Goal: Task Accomplishment & Management: Manage account settings

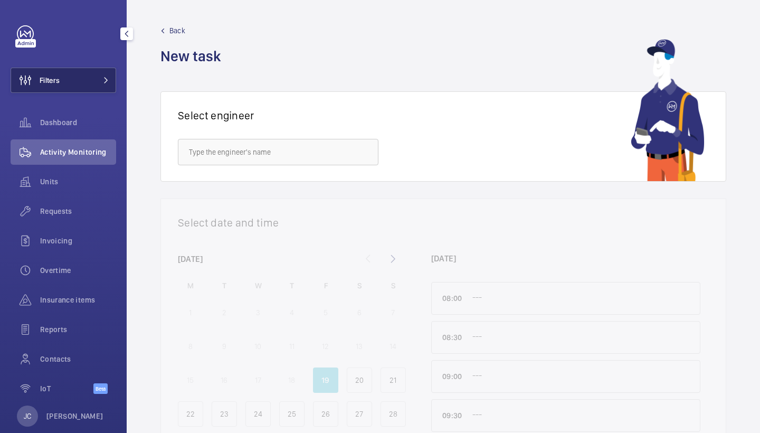
click at [108, 76] on button "Filters" at bounding box center [64, 80] width 106 height 25
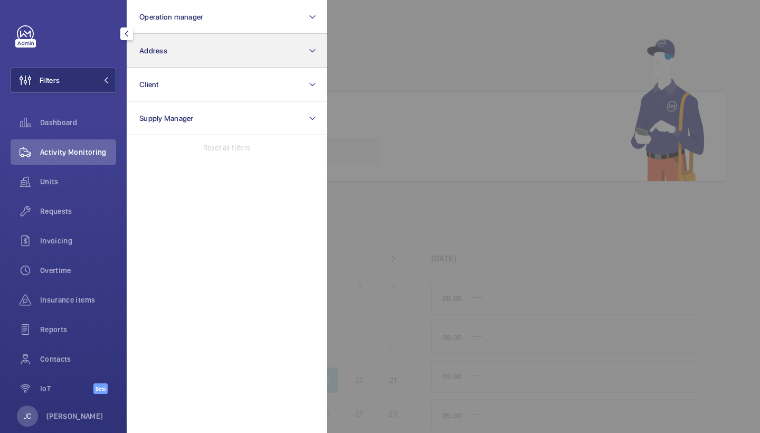
click at [197, 61] on button "Address" at bounding box center [227, 51] width 201 height 34
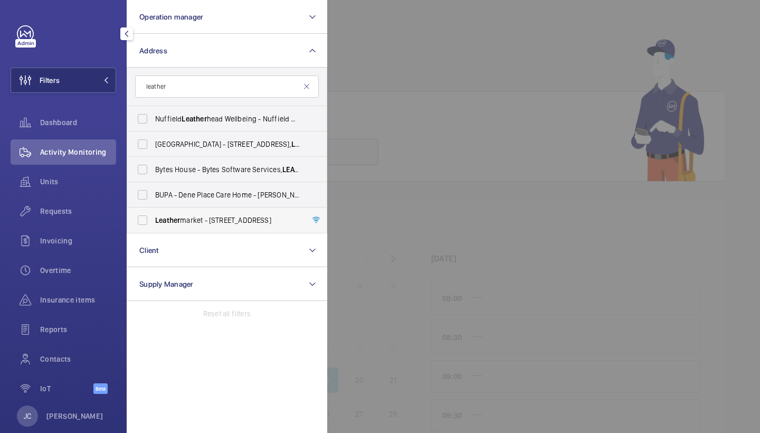
type input "leather"
click at [218, 218] on span "Leather market - 11/13 Weston Street,, LONDON SE1 3ER" at bounding box center [227, 220] width 145 height 11
click at [153, 218] on input "Leather market - 11/13 Weston Street,, LONDON SE1 3ER" at bounding box center [142, 220] width 21 height 21
checkbox input "true"
click at [93, 210] on span "Requests" at bounding box center [78, 211] width 76 height 11
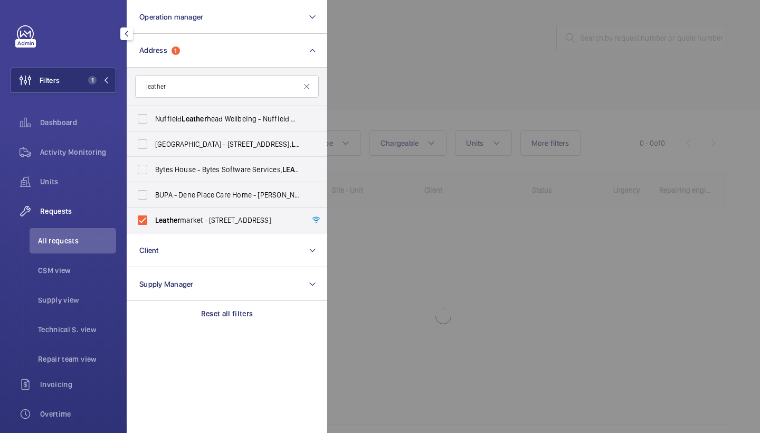
click at [411, 106] on div at bounding box center [707, 216] width 760 height 433
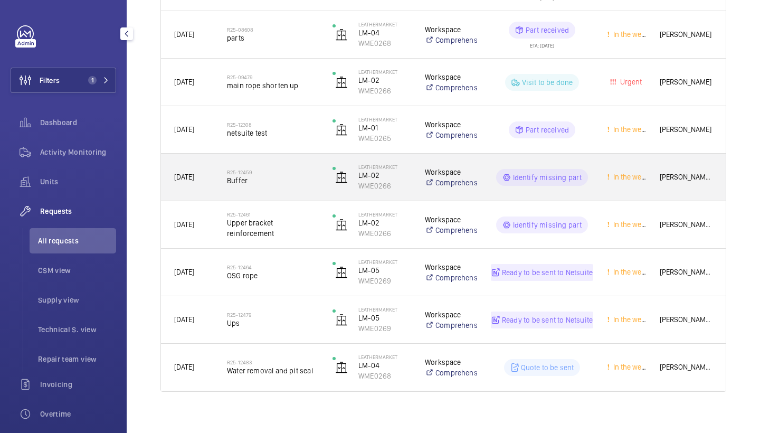
scroll to position [620, 0]
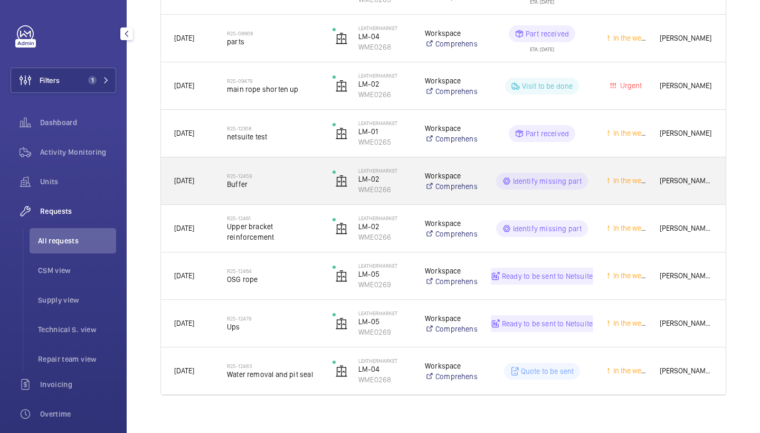
click at [269, 189] on span "Buffer" at bounding box center [273, 184] width 92 height 11
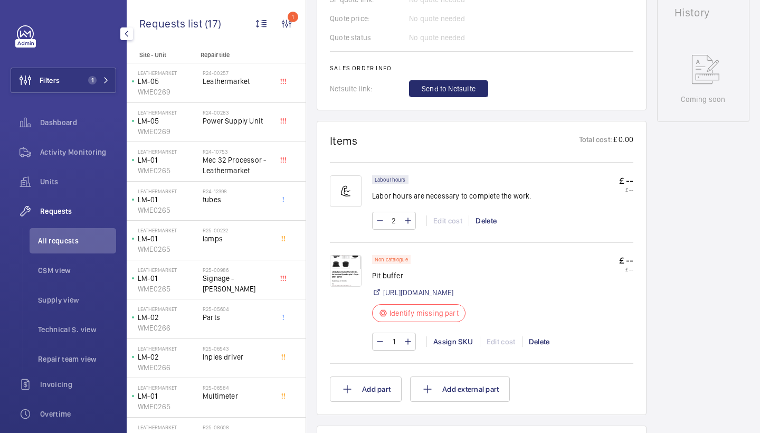
scroll to position [487, 0]
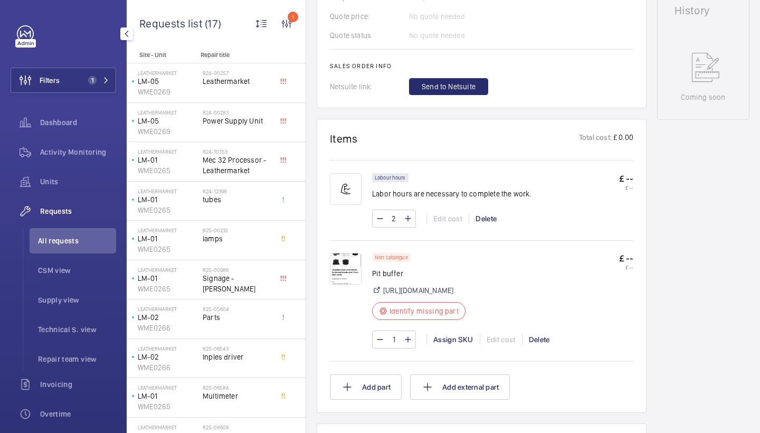
click at [356, 261] on img at bounding box center [346, 269] width 32 height 32
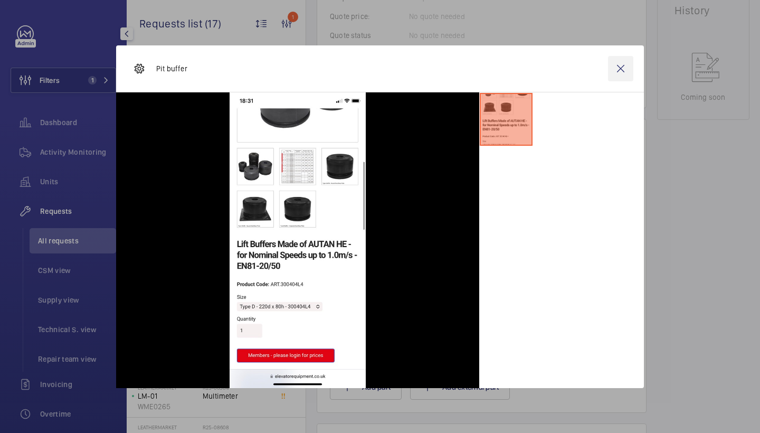
click at [623, 72] on wm-front-icon-button at bounding box center [620, 68] width 25 height 25
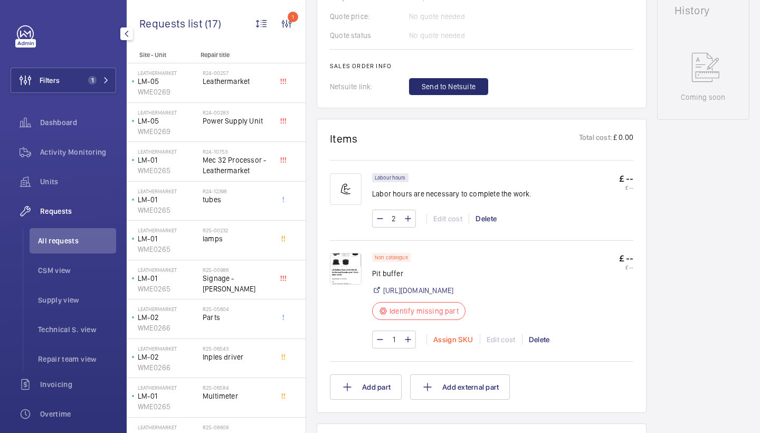
click at [469, 345] on div "Assign SKU" at bounding box center [452, 339] width 53 height 11
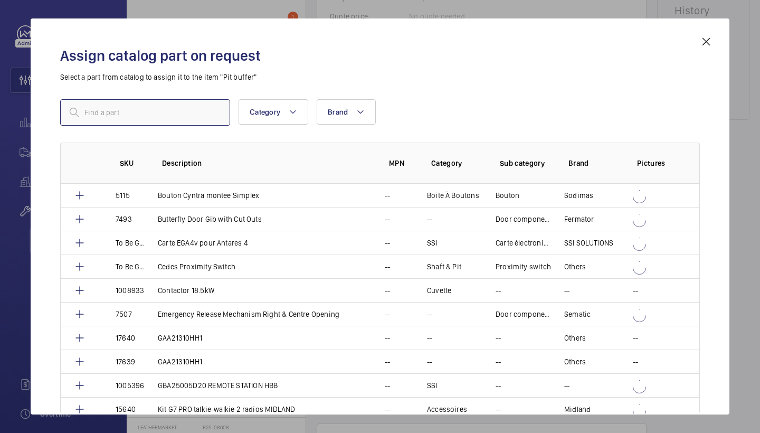
click at [206, 115] on input "text" at bounding box center [145, 112] width 170 height 26
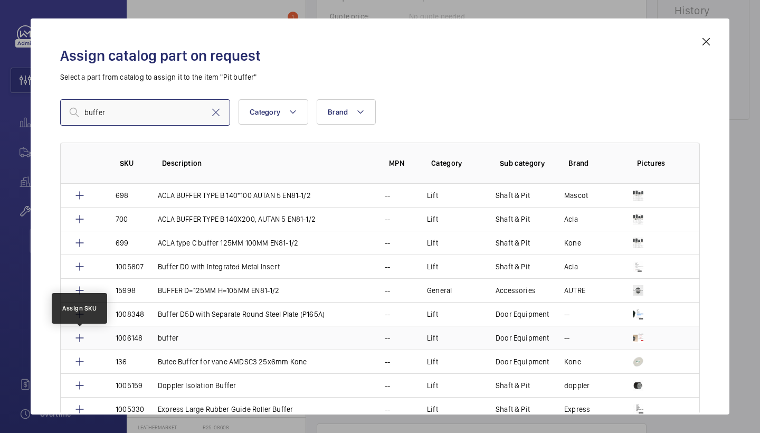
type input "buffer"
click at [81, 336] on mat-icon at bounding box center [79, 337] width 13 height 13
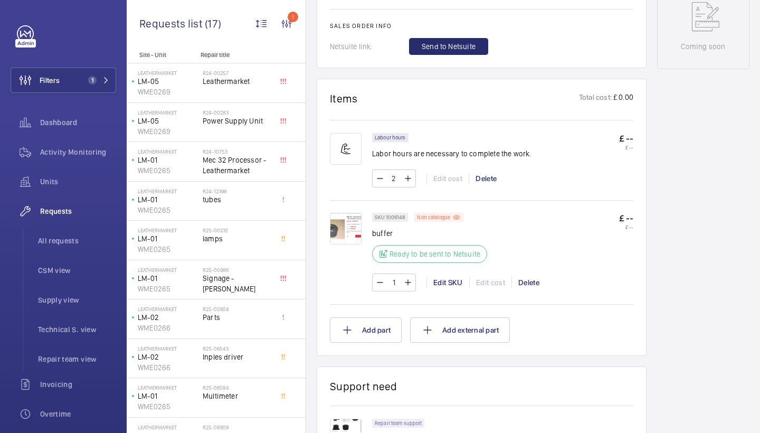
scroll to position [452, 0]
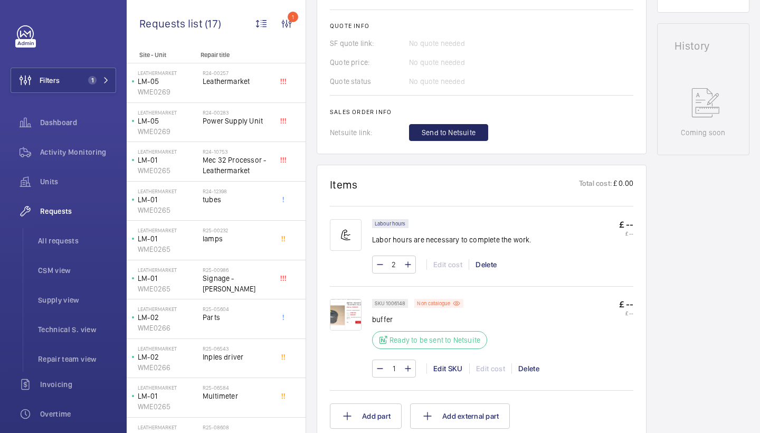
click at [454, 127] on span "Send to Netsuite" at bounding box center [449, 132] width 54 height 11
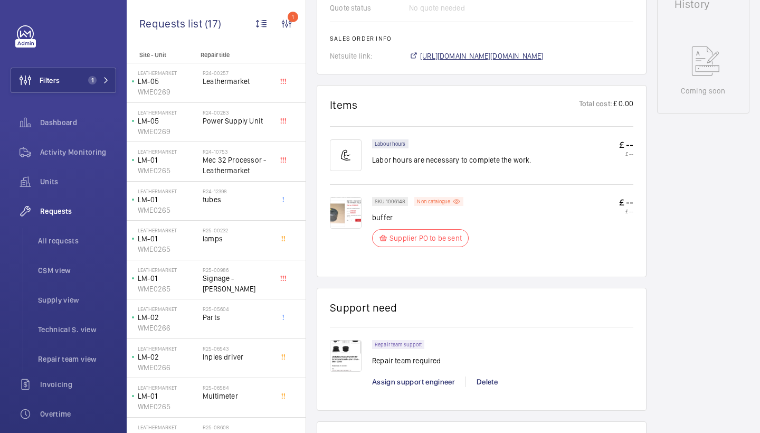
scroll to position [496, 0]
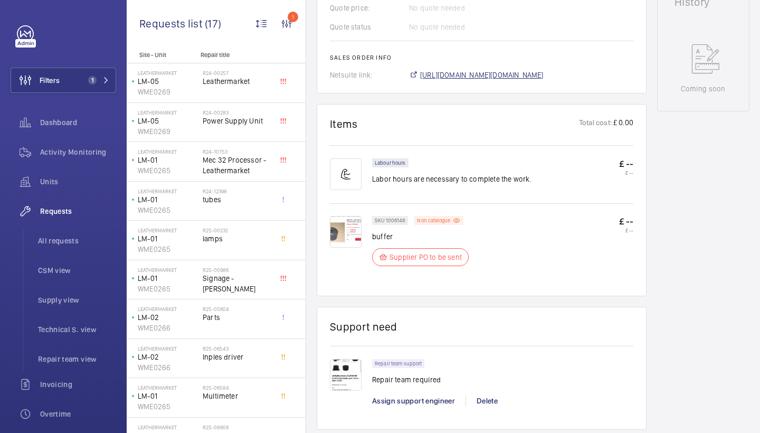
click at [507, 74] on span "https://6461500.app.netsuite.com/app/accounting/transactions/salesord.nl?id=302…" at bounding box center [481, 75] width 123 height 11
click at [359, 234] on img at bounding box center [346, 232] width 32 height 32
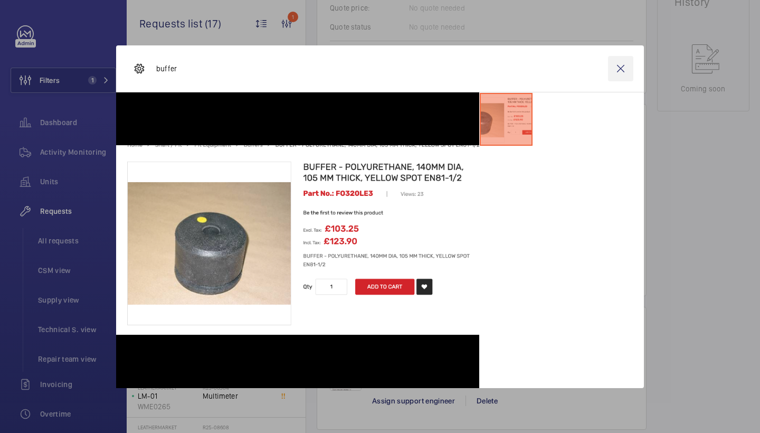
click at [616, 68] on wm-front-icon-button at bounding box center [620, 68] width 25 height 25
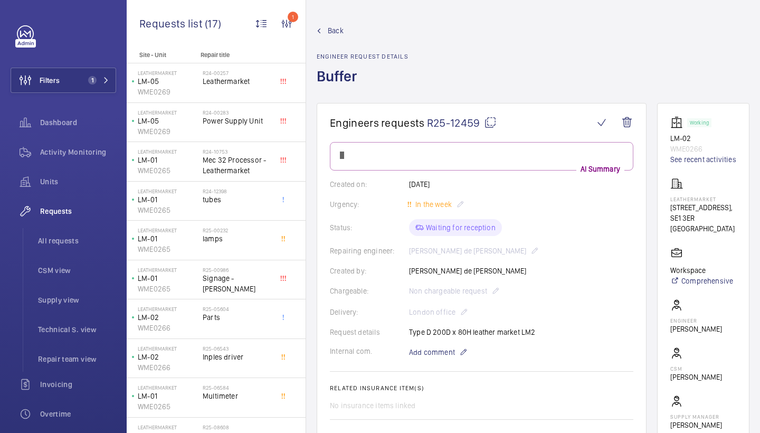
click at [337, 30] on span "Back" at bounding box center [336, 30] width 16 height 11
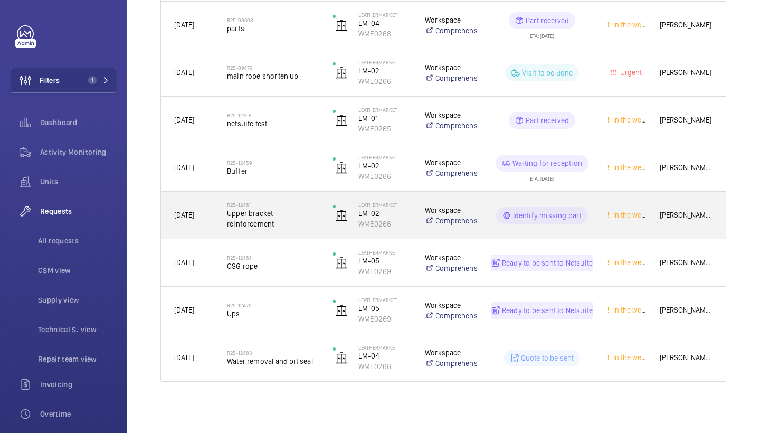
scroll to position [633, 0]
click at [279, 228] on span "Upper bracket reinforcement" at bounding box center [273, 218] width 92 height 21
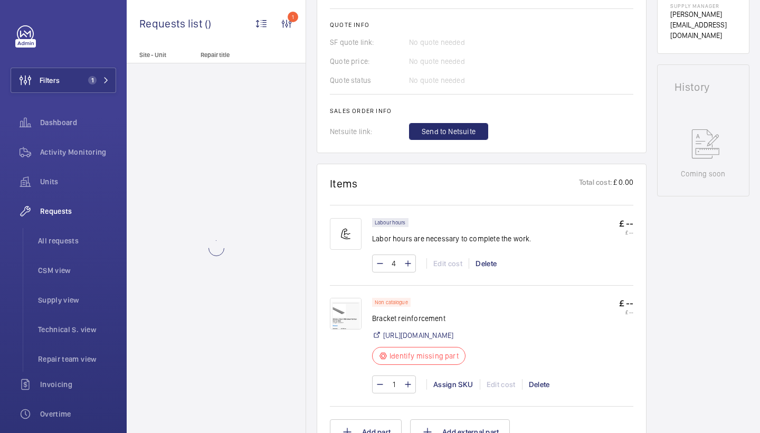
scroll to position [538, 0]
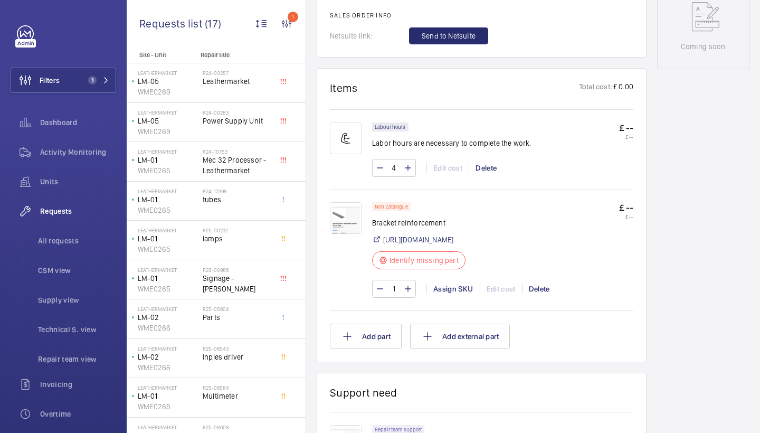
click at [354, 217] on img at bounding box center [346, 218] width 32 height 32
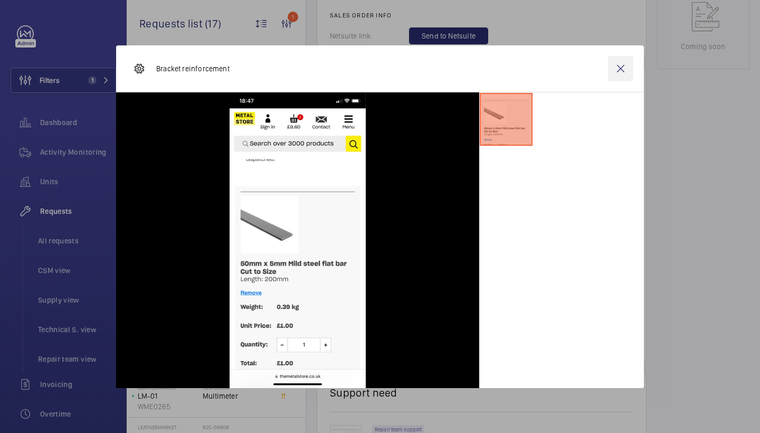
click at [622, 66] on wm-front-icon-button at bounding box center [620, 68] width 25 height 25
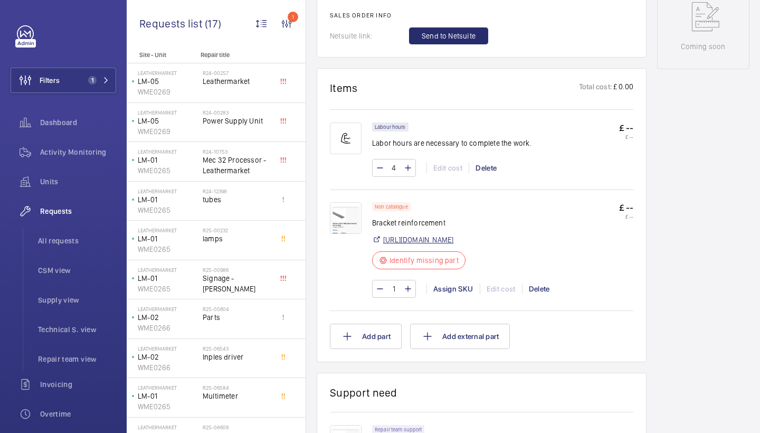
click at [448, 234] on link "https://www.themetalstore.co.uk/basket?_gl=1*qt5vcs*_up*MQ..*_gs*MQ..*_ga*NTQyN…" at bounding box center [418, 239] width 70 height 11
click at [348, 211] on img at bounding box center [346, 218] width 32 height 32
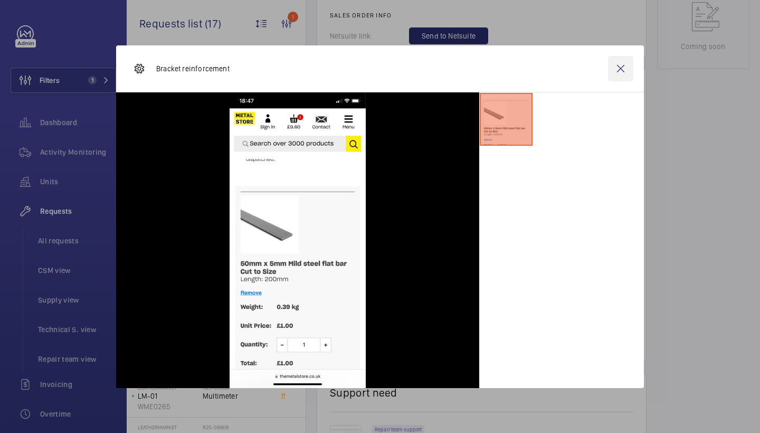
click at [620, 61] on wm-front-icon-button at bounding box center [620, 68] width 25 height 25
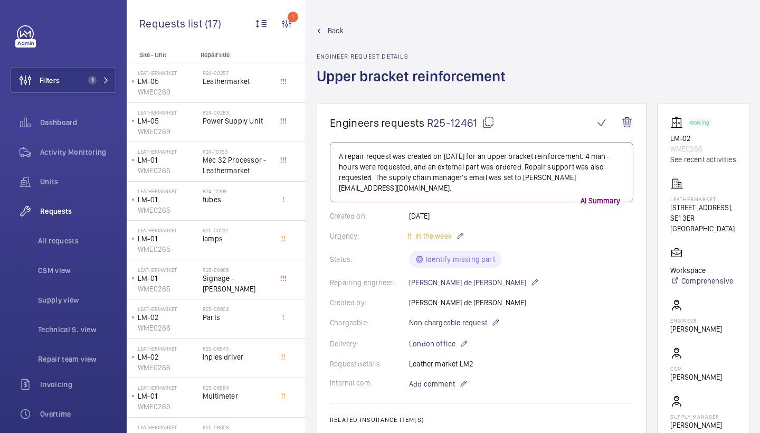
click at [337, 34] on span "Back" at bounding box center [336, 30] width 16 height 11
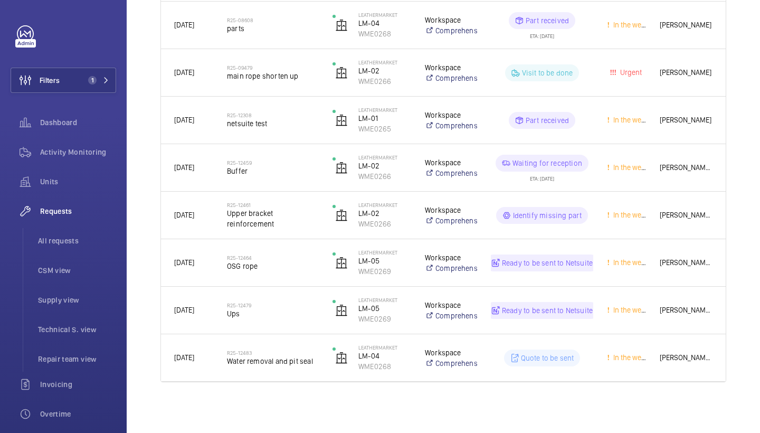
scroll to position [633, 0]
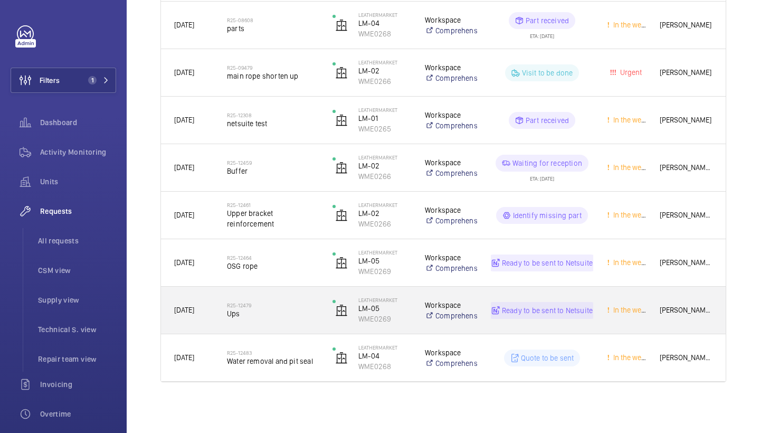
click at [294, 318] on span "Ups" at bounding box center [273, 313] width 92 height 11
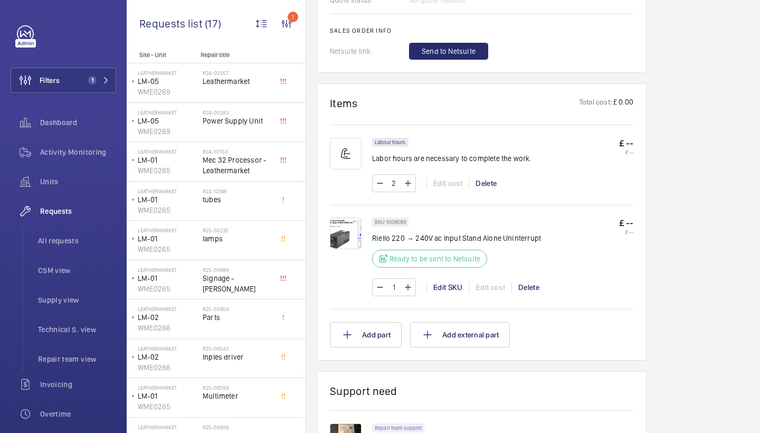
scroll to position [693, 0]
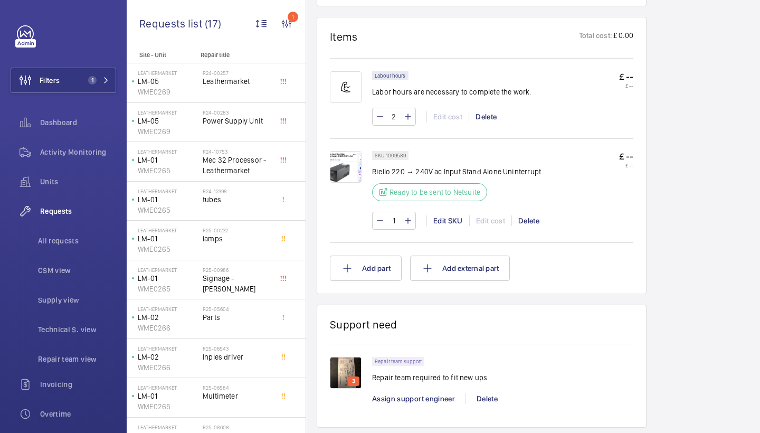
click at [342, 166] on img at bounding box center [346, 167] width 32 height 32
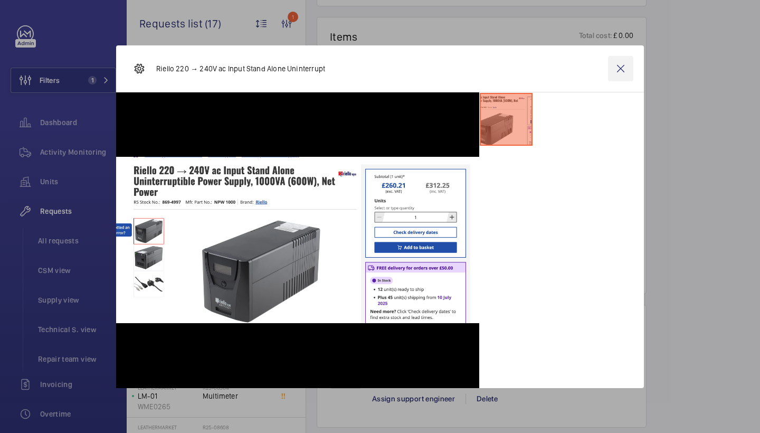
click at [625, 69] on wm-front-icon-button at bounding box center [620, 68] width 25 height 25
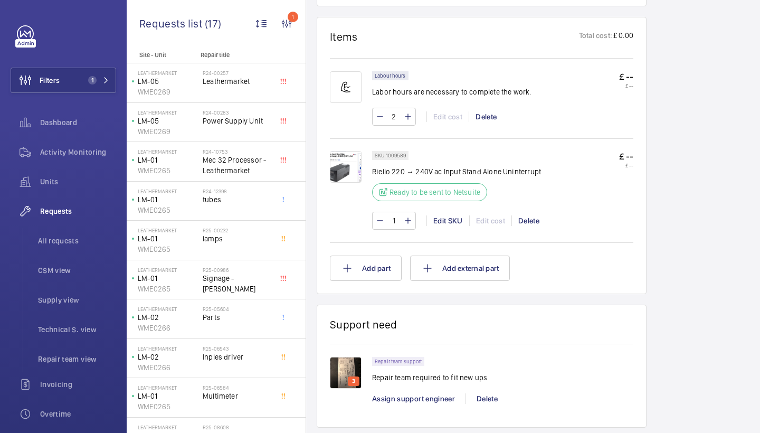
click at [344, 178] on img at bounding box center [346, 167] width 32 height 32
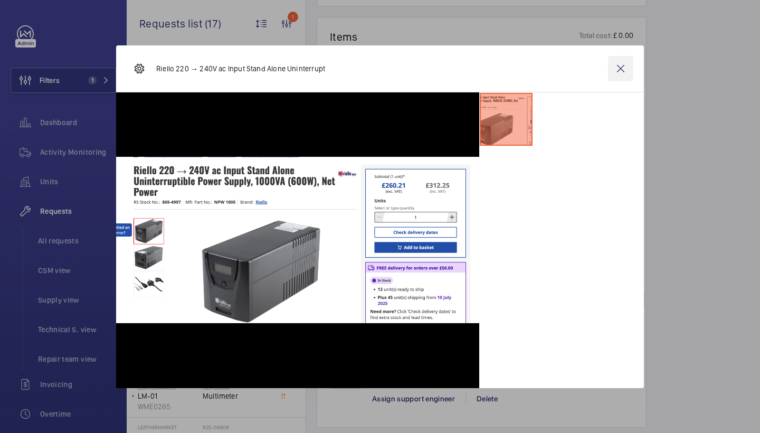
click at [623, 70] on wm-front-icon-button at bounding box center [620, 68] width 25 height 25
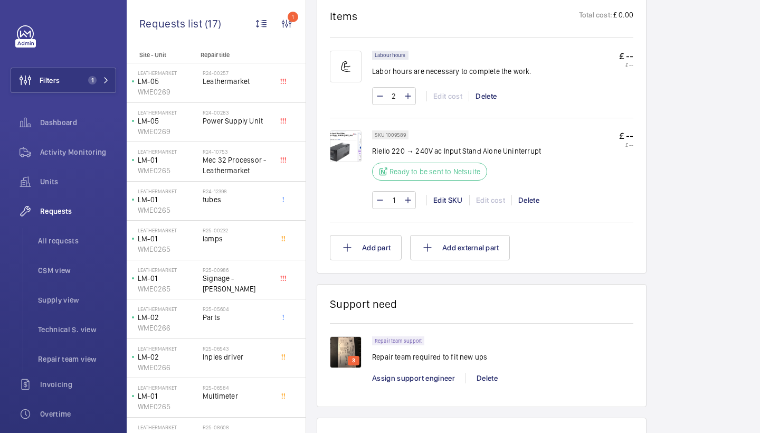
scroll to position [727, 0]
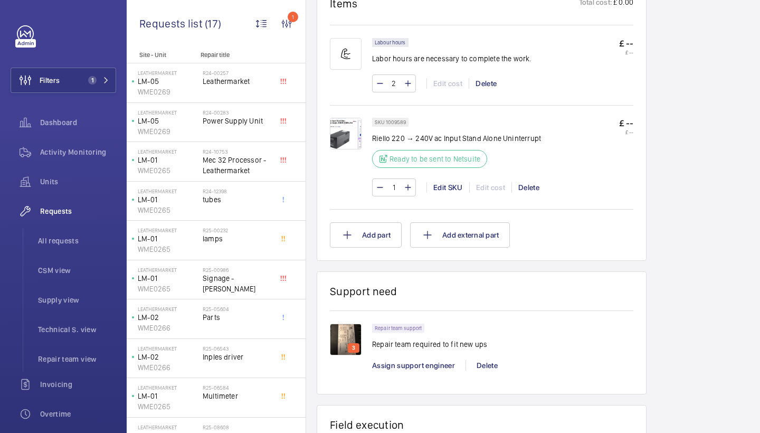
click at [350, 332] on img at bounding box center [346, 339] width 32 height 32
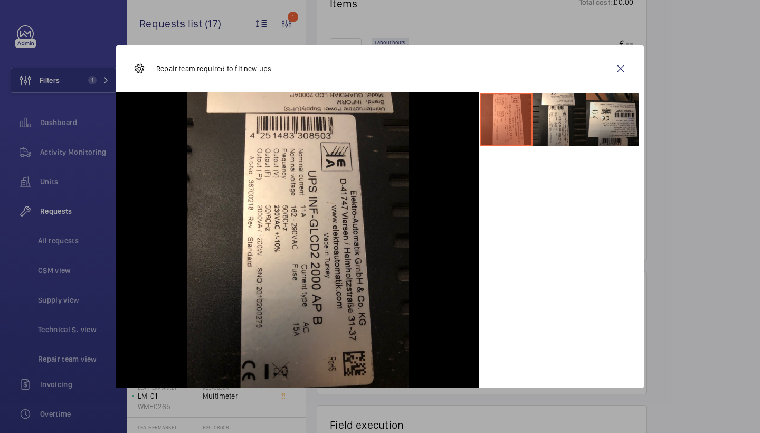
click at [606, 118] on li at bounding box center [612, 119] width 53 height 53
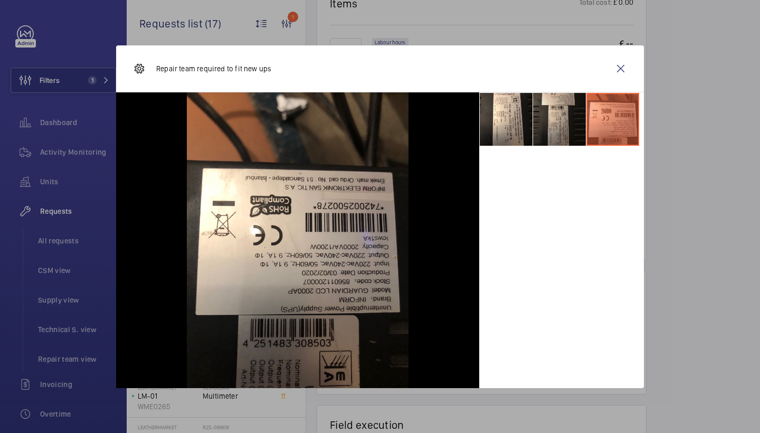
click at [569, 118] on li at bounding box center [559, 119] width 53 height 53
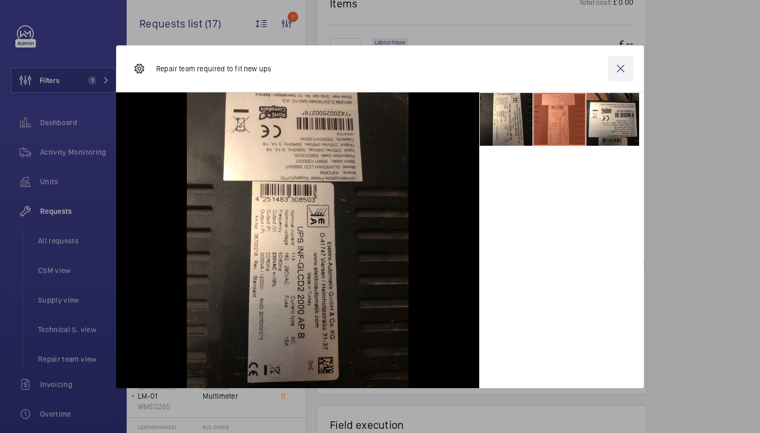
click at [619, 66] on wm-front-icon-button at bounding box center [620, 68] width 25 height 25
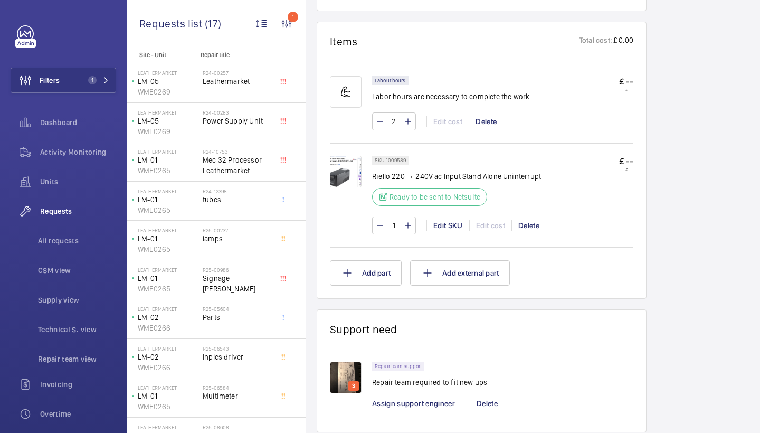
scroll to position [781, 0]
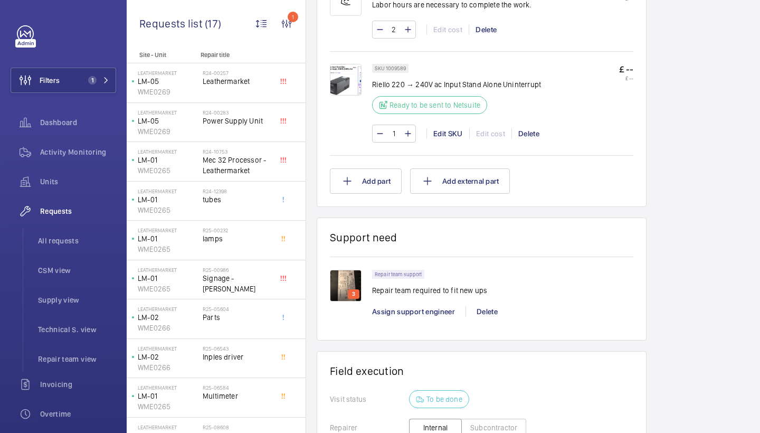
click at [335, 293] on img at bounding box center [346, 286] width 32 height 32
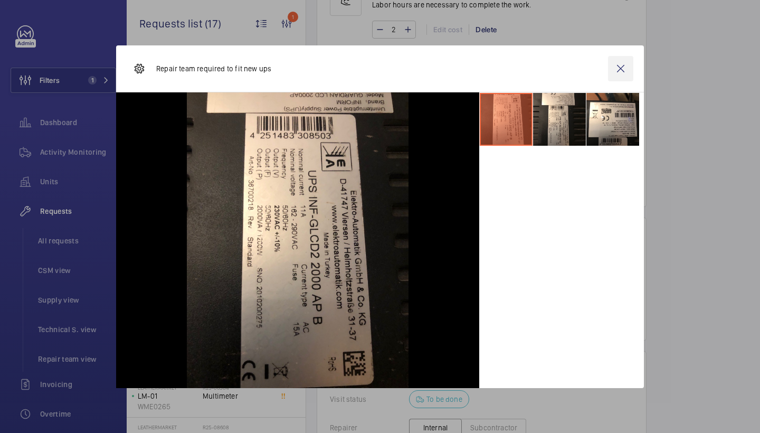
click at [614, 81] on wm-front-icon-button at bounding box center [620, 68] width 25 height 25
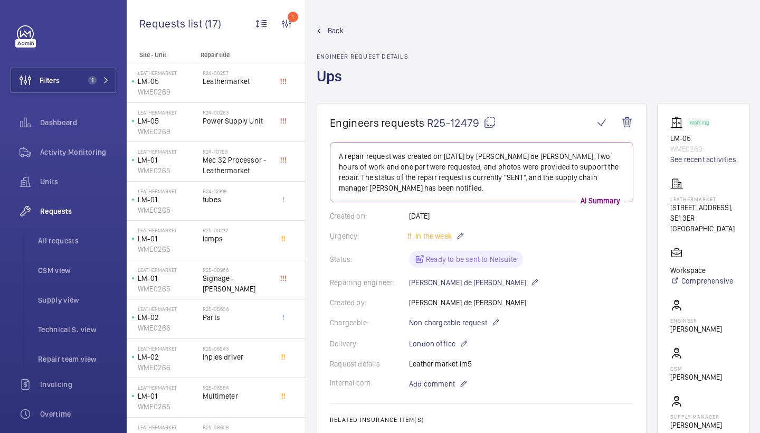
scroll to position [0, 0]
click at [326, 30] on link "Back" at bounding box center [363, 30] width 92 height 11
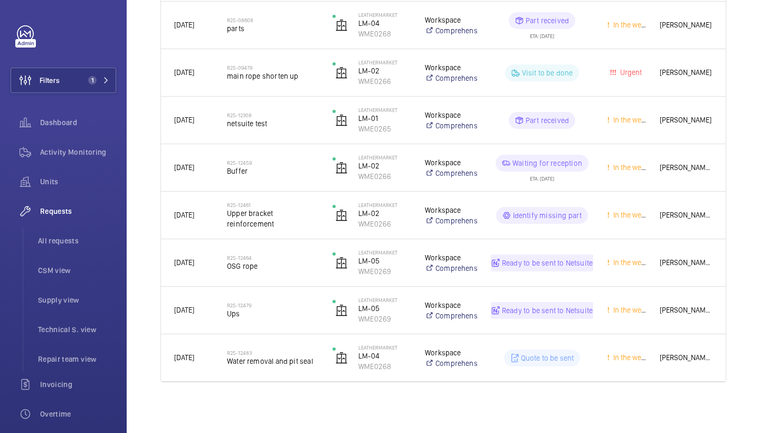
scroll to position [633, 0]
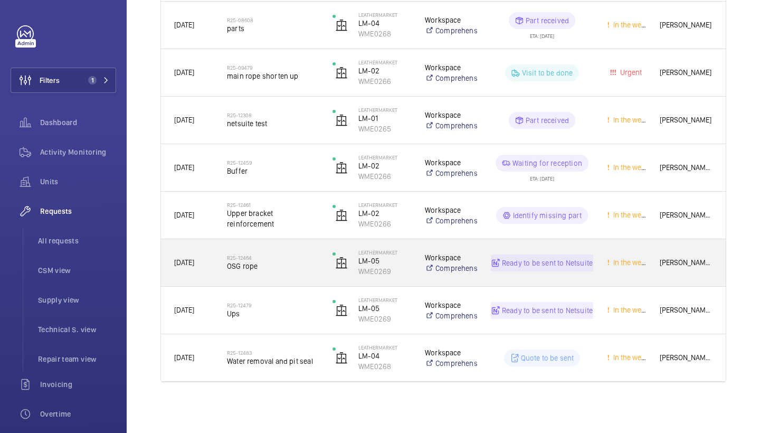
click at [287, 273] on div "R25-12464 OSG rope" at bounding box center [273, 263] width 92 height 31
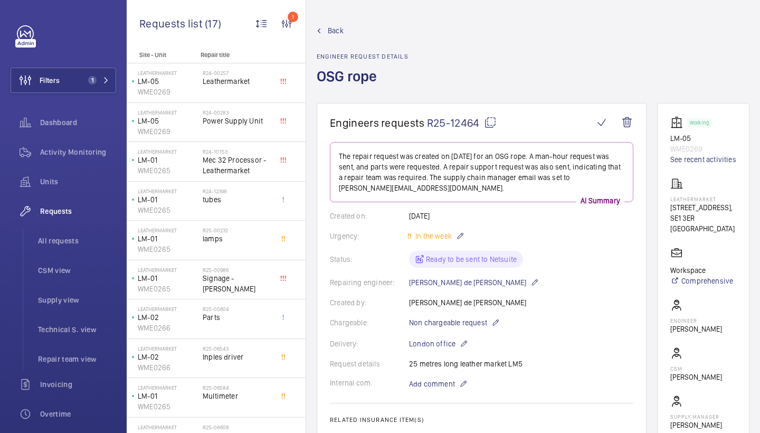
scroll to position [-1, 0]
click at [494, 124] on mat-icon at bounding box center [490, 122] width 13 height 13
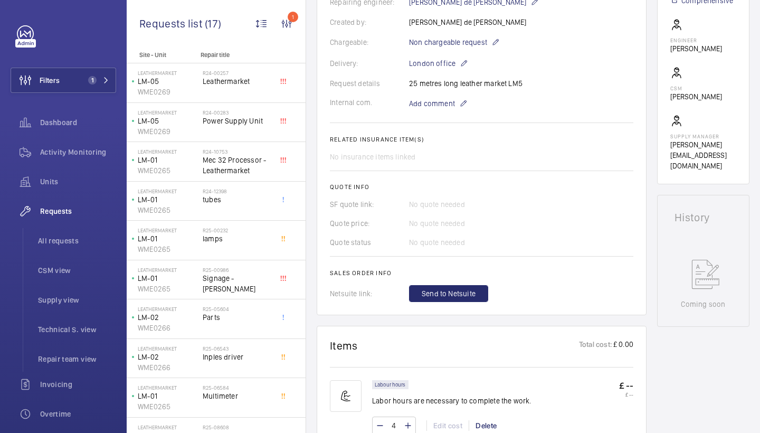
scroll to position [266, 0]
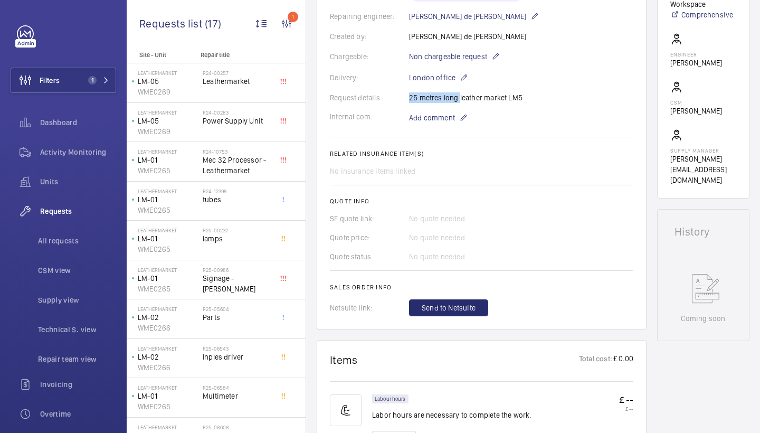
drag, startPoint x: 411, startPoint y: 97, endPoint x: 458, endPoint y: 99, distance: 47.5
click at [458, 99] on div "Request details 25 metres long leather market LM5" at bounding box center [481, 97] width 303 height 11
copy div "25 metres long"
click at [437, 120] on span "Add comment" at bounding box center [432, 117] width 46 height 11
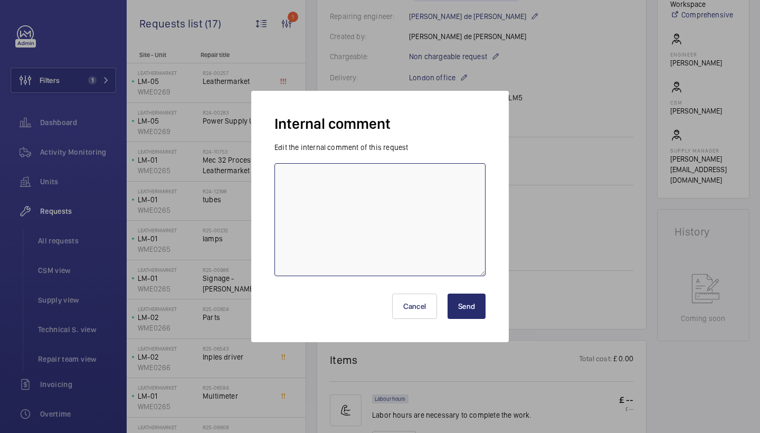
click at [357, 246] on textarea at bounding box center [379, 219] width 211 height 113
type textarea "requested quote from re-ropes - jc 19/9/25"
click at [471, 308] on button "Send" at bounding box center [467, 305] width 38 height 25
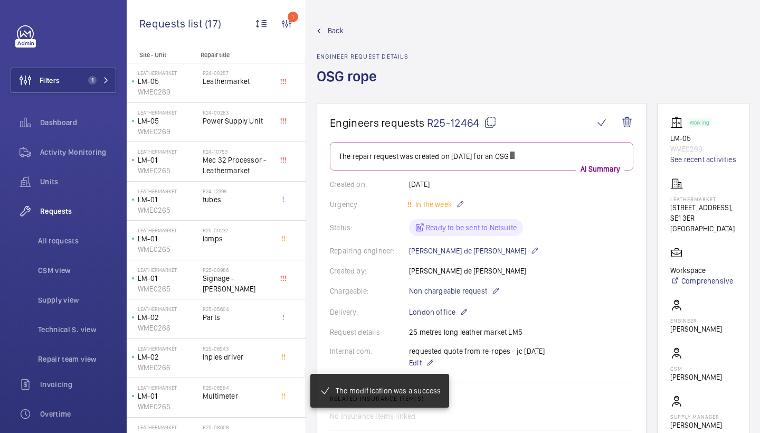
click at [331, 27] on span "Back" at bounding box center [336, 30] width 16 height 11
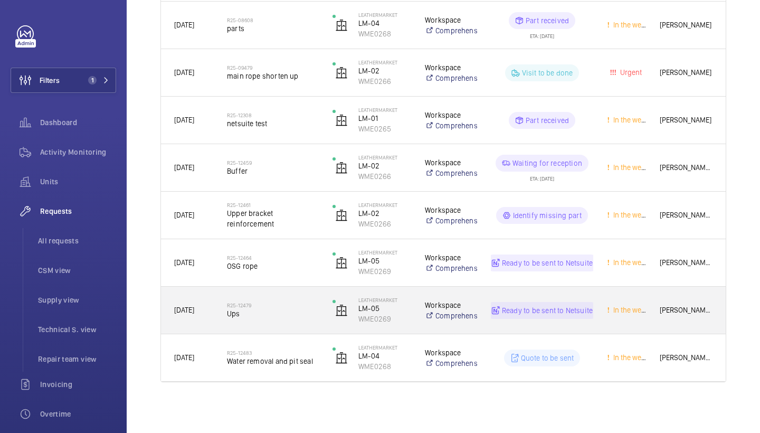
scroll to position [633, 0]
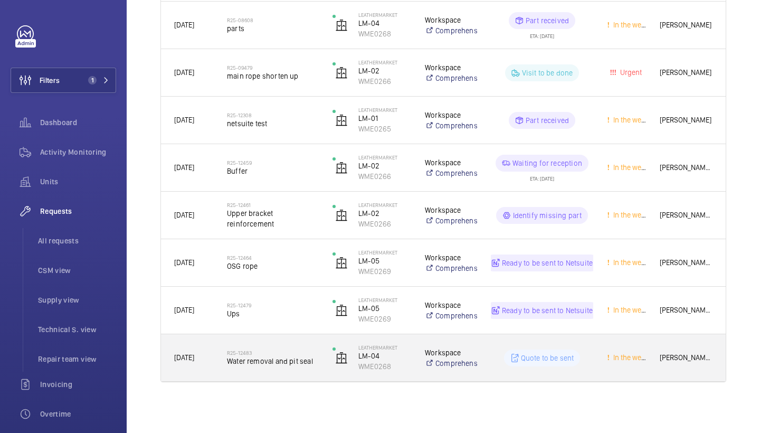
click at [280, 365] on span "Water removal and pit seal" at bounding box center [273, 361] width 92 height 11
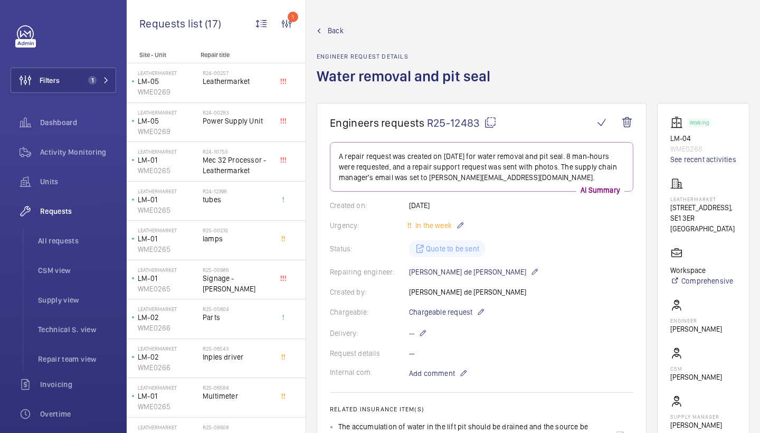
click at [491, 119] on mat-icon at bounding box center [490, 122] width 13 height 13
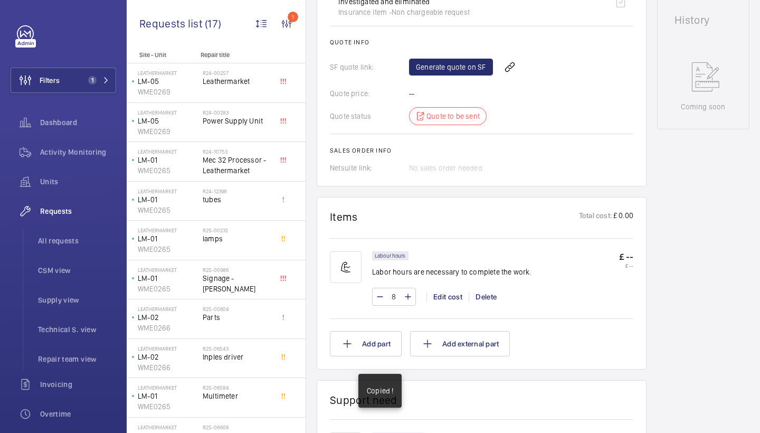
scroll to position [789, 0]
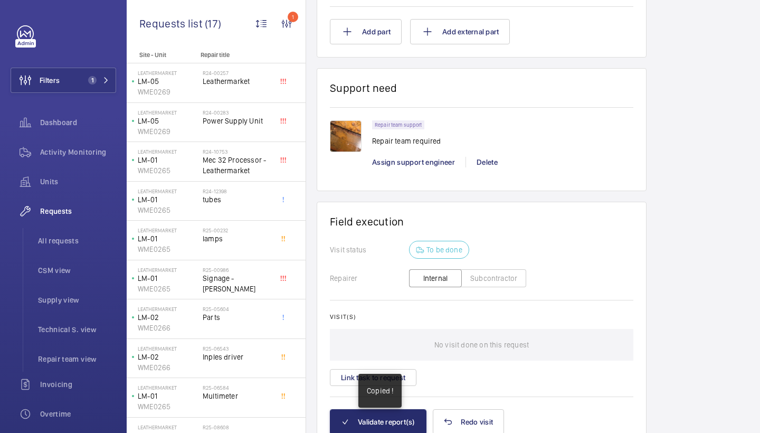
click at [355, 131] on img at bounding box center [346, 136] width 32 height 32
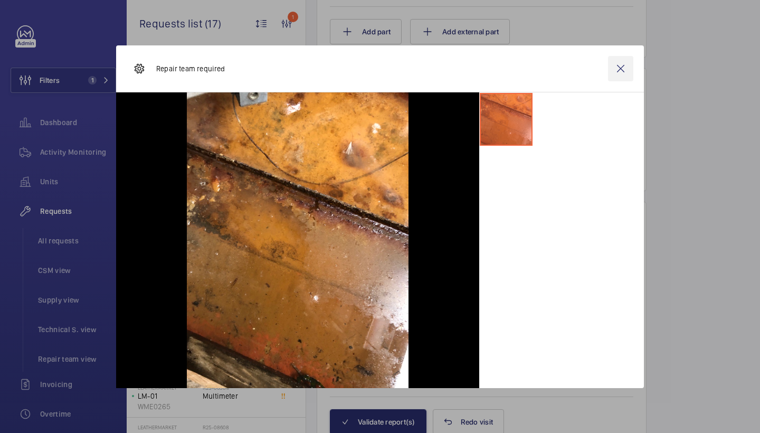
click at [621, 62] on wm-front-icon-button at bounding box center [620, 68] width 25 height 25
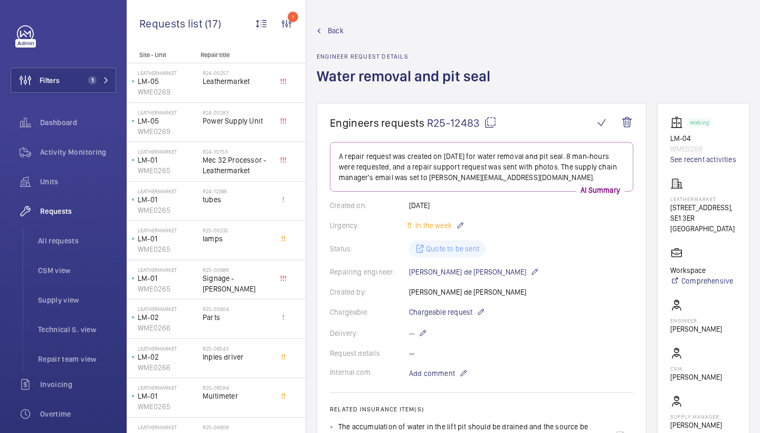
scroll to position [0, 0]
click at [323, 30] on link "Back" at bounding box center [407, 30] width 180 height 11
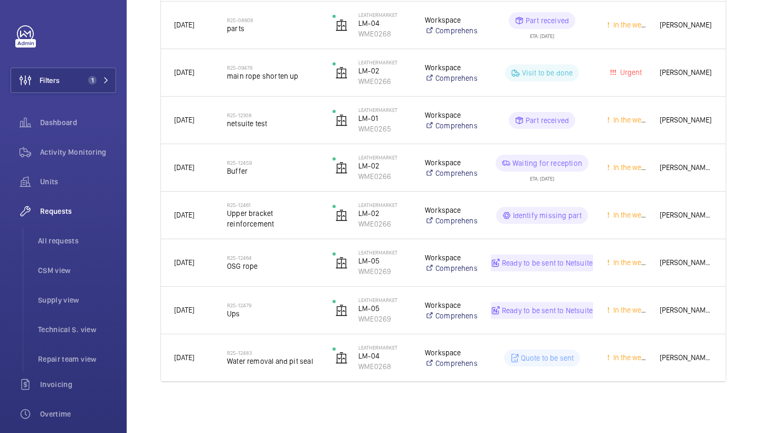
scroll to position [633, 0]
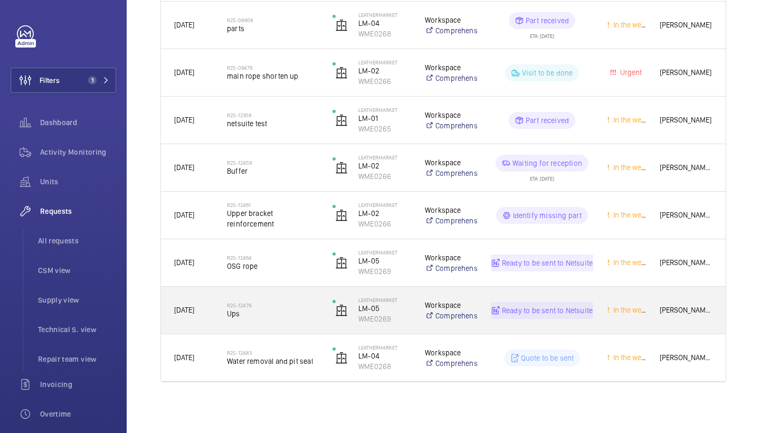
click at [291, 307] on h2 "R25-12479" at bounding box center [273, 305] width 92 height 6
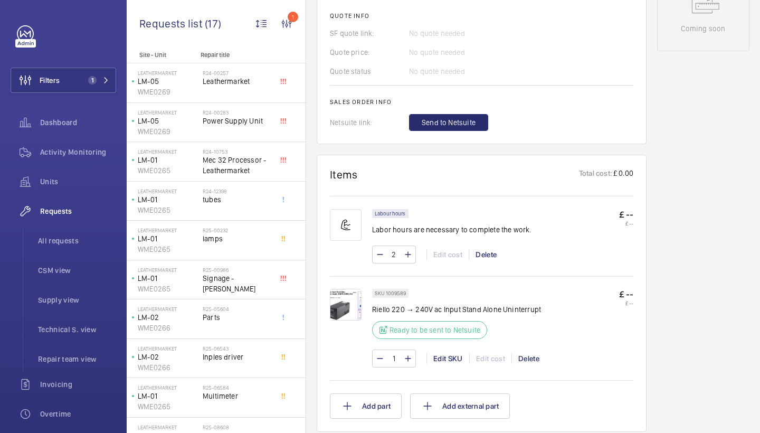
scroll to position [584, 0]
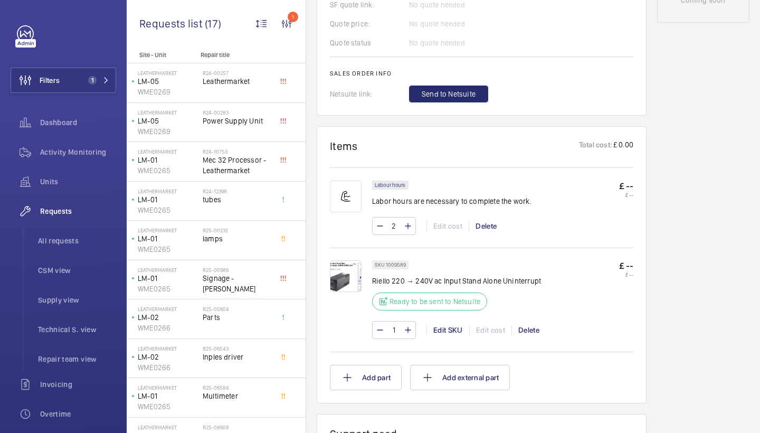
click at [345, 272] on img at bounding box center [346, 276] width 32 height 32
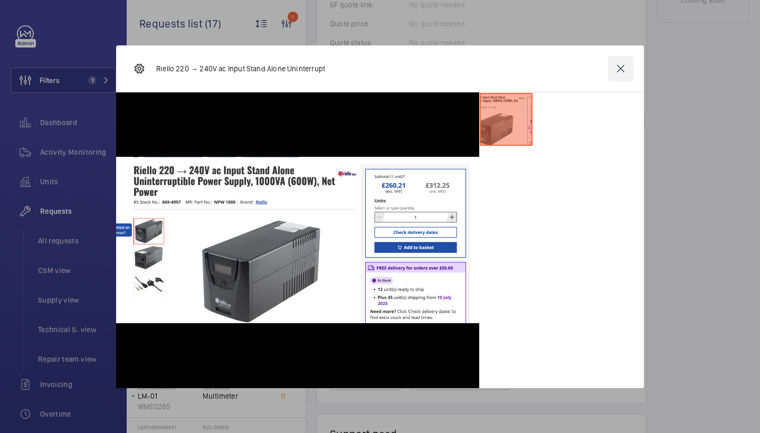
click at [617, 62] on wm-front-icon-button at bounding box center [620, 68] width 25 height 25
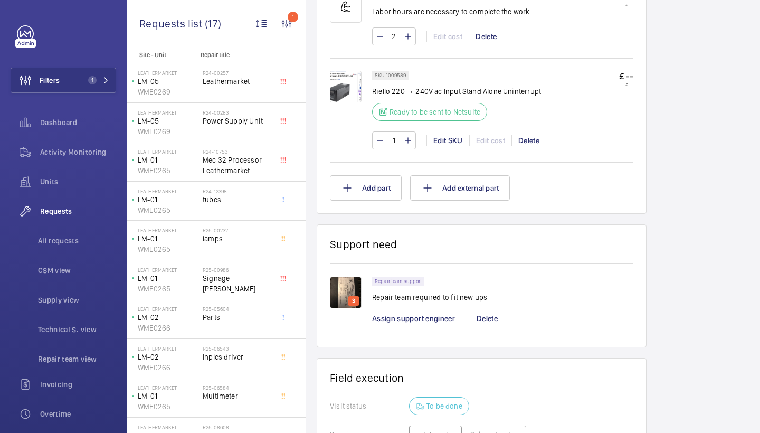
scroll to position [774, 0]
click at [344, 102] on img at bounding box center [346, 87] width 32 height 32
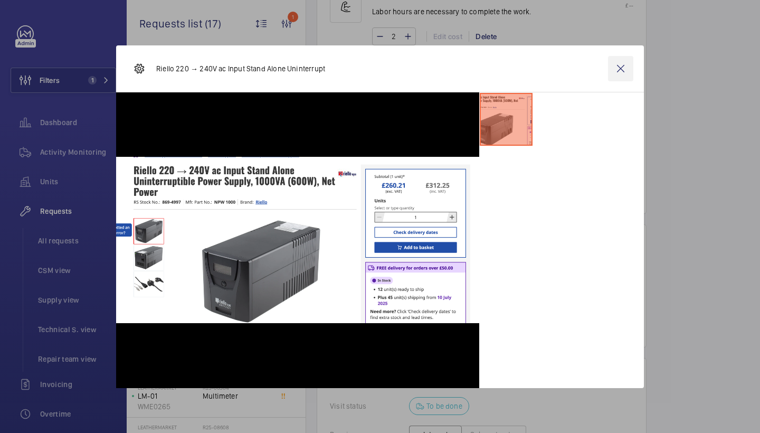
click at [631, 68] on wm-front-icon-button at bounding box center [620, 68] width 25 height 25
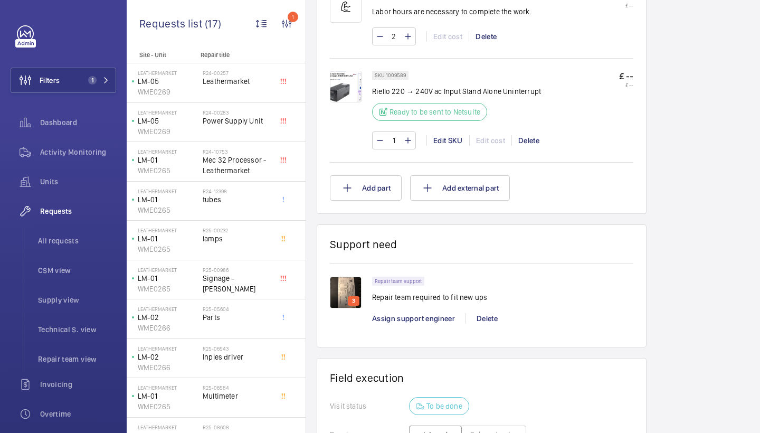
click at [351, 89] on img at bounding box center [346, 87] width 32 height 32
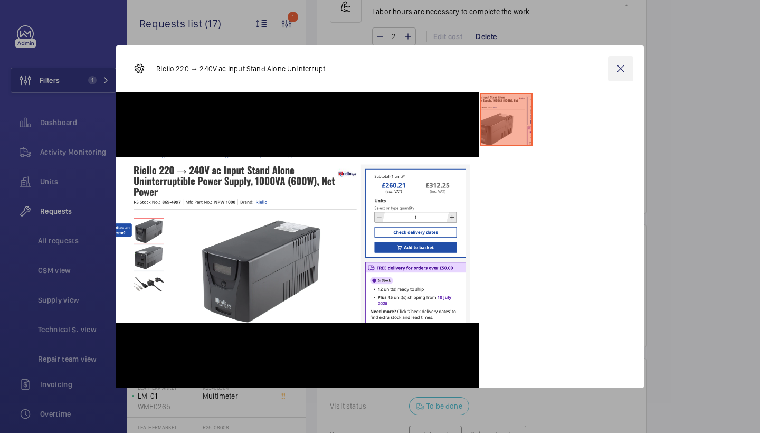
click at [623, 70] on wm-front-icon-button at bounding box center [620, 68] width 25 height 25
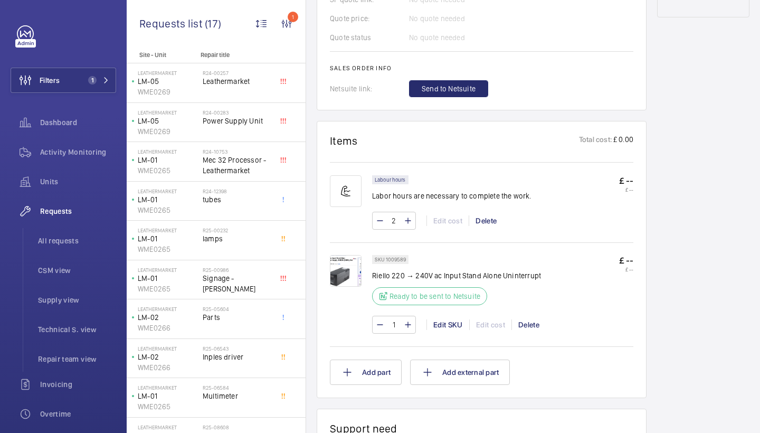
scroll to position [557, 0]
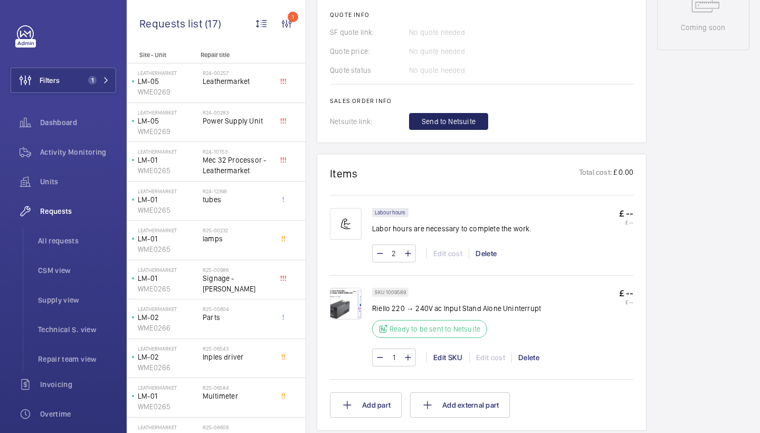
click at [449, 116] on span "Send to Netsuite" at bounding box center [449, 121] width 54 height 11
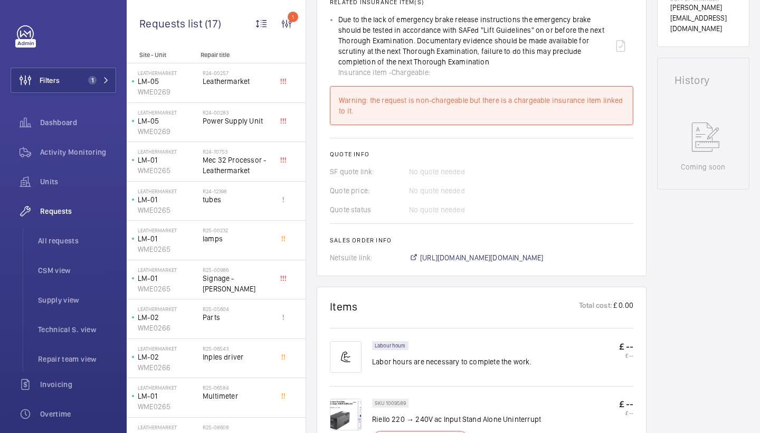
scroll to position [417, 0]
click at [495, 258] on span "https://6461500.app.netsuite.com/app/accounting/transactions/salesord.nl?id=302…" at bounding box center [481, 258] width 123 height 11
click at [337, 413] on img at bounding box center [346, 415] width 32 height 32
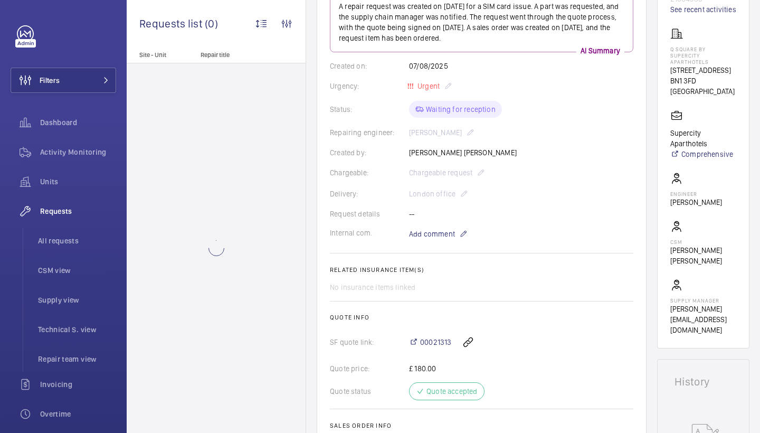
scroll to position [168, 0]
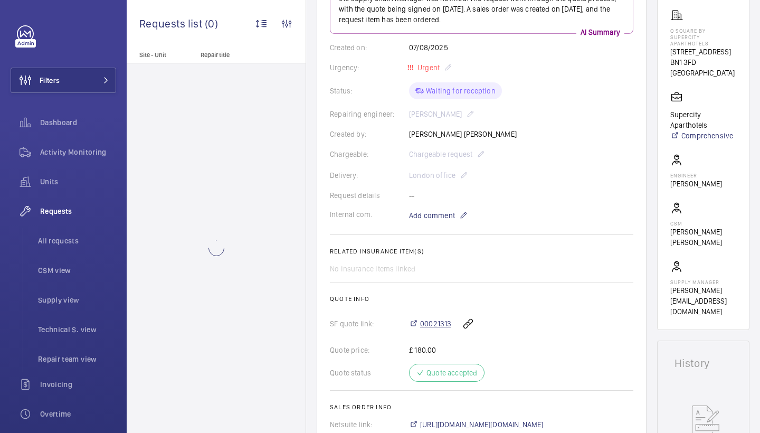
click at [441, 327] on span "00021313" at bounding box center [435, 323] width 31 height 11
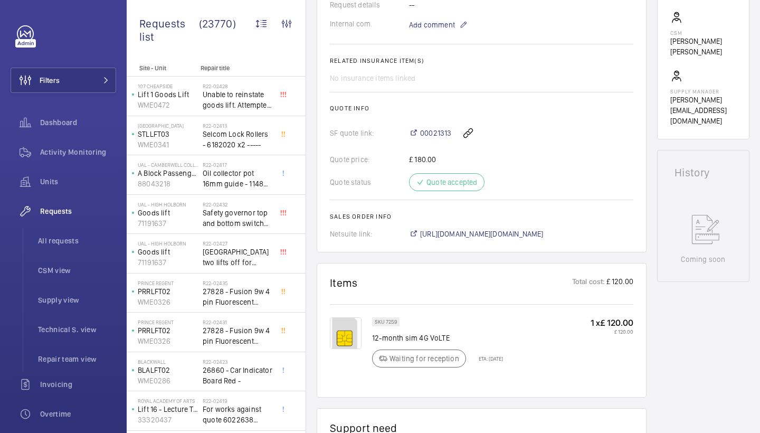
scroll to position [365, 0]
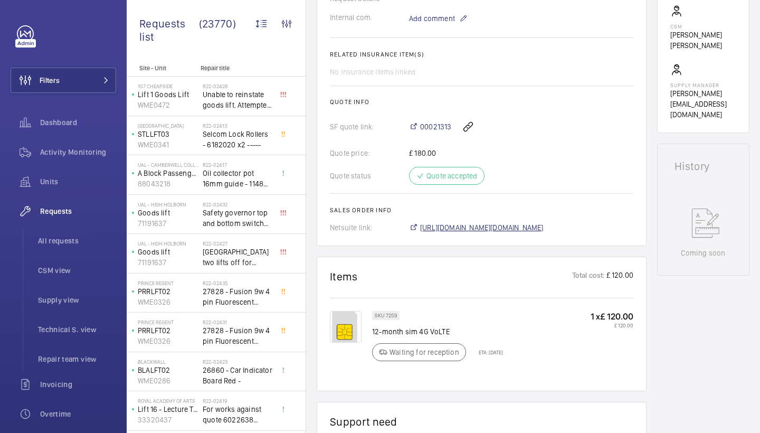
click at [509, 223] on span "https://6461500.app.netsuite.com/app/accounting/transactions/salesord.nl?id=289…" at bounding box center [481, 227] width 123 height 11
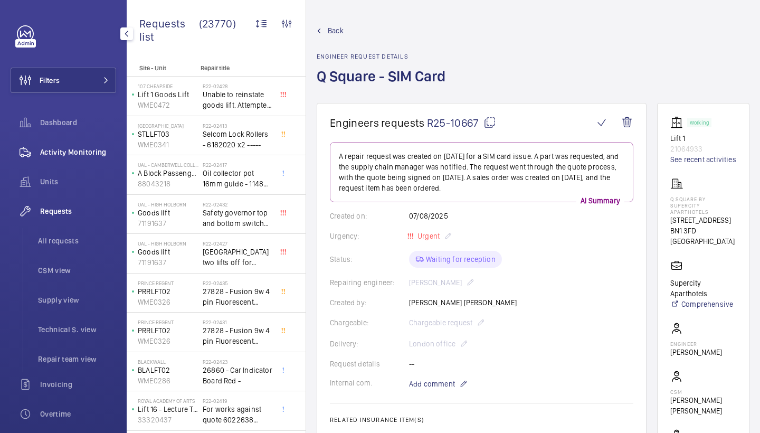
scroll to position [0, 0]
click at [92, 148] on span "Activity Monitoring" at bounding box center [78, 152] width 76 height 11
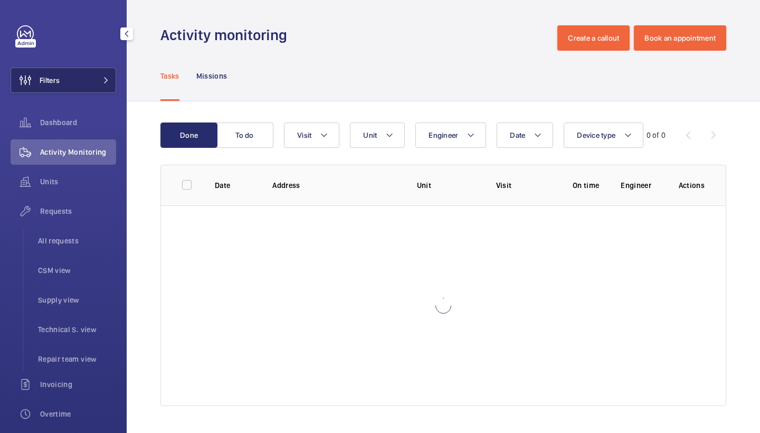
click at [99, 83] on button "Filters" at bounding box center [64, 80] width 106 height 25
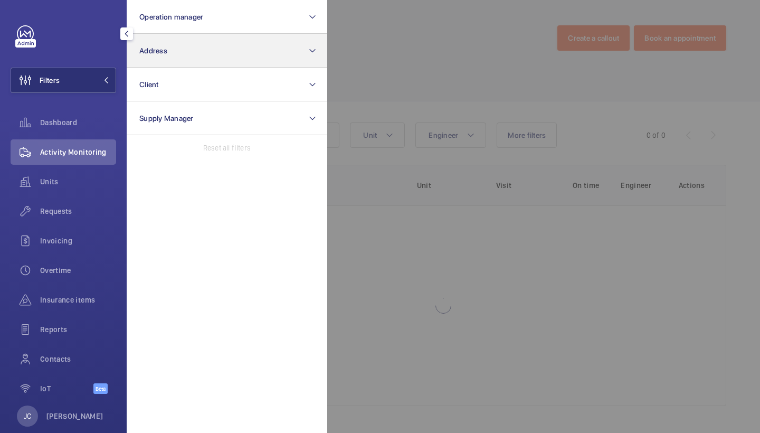
click at [191, 63] on button "Address" at bounding box center [227, 51] width 201 height 34
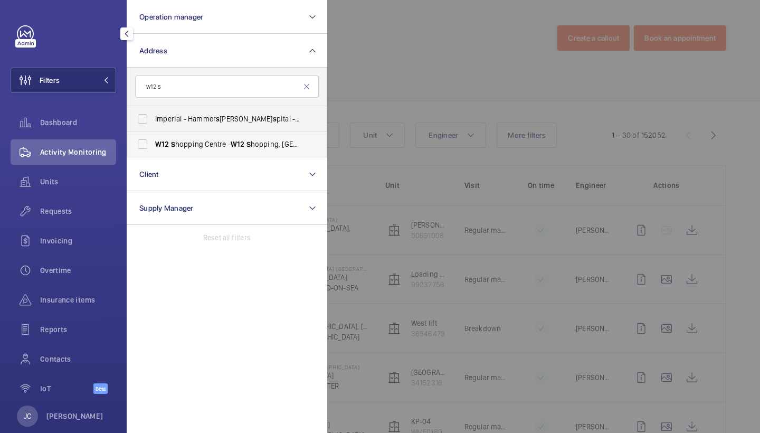
type input "w12 s"
click at [213, 139] on span "W12 S hopping Centre - W12 S hopping, LONDON W12 8PP" at bounding box center [227, 144] width 145 height 11
click at [153, 139] on input "W12 S hopping Centre - W12 S hopping, LONDON W12 8PP" at bounding box center [142, 144] width 21 height 21
checkbox input "true"
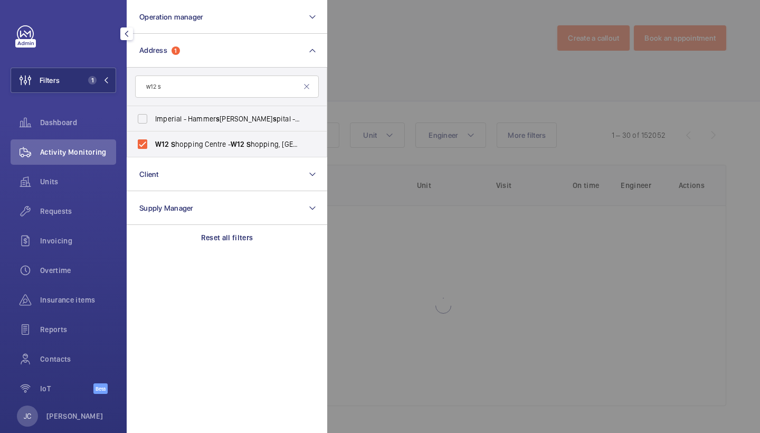
click at [434, 71] on div at bounding box center [707, 216] width 760 height 433
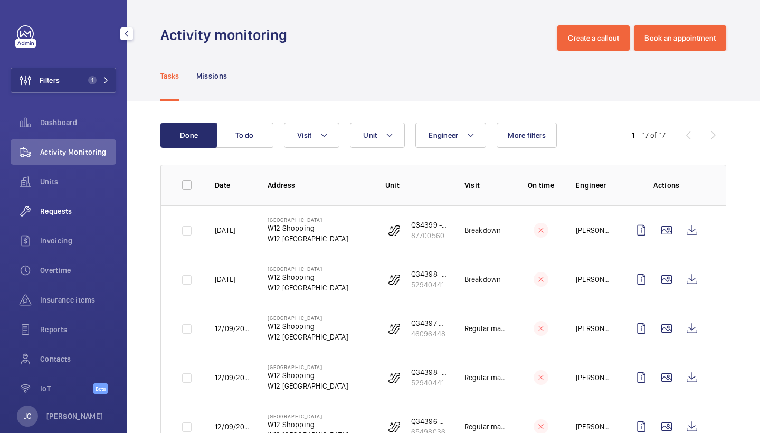
click at [74, 208] on span "Requests" at bounding box center [78, 211] width 76 height 11
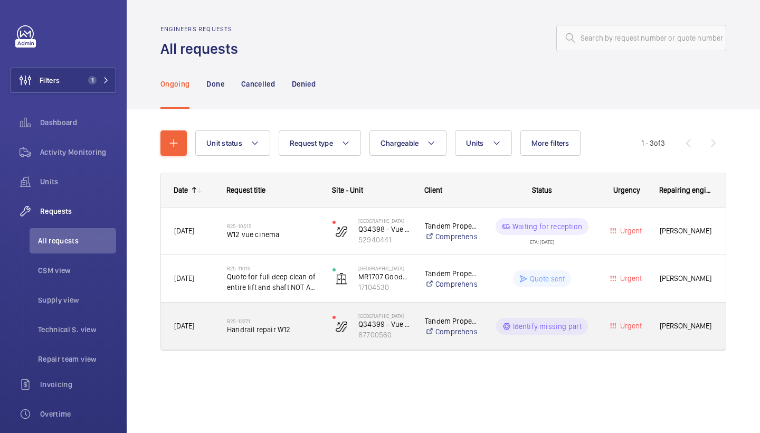
click at [253, 337] on div "R25-12271 Handrail repair W12" at bounding box center [273, 326] width 92 height 31
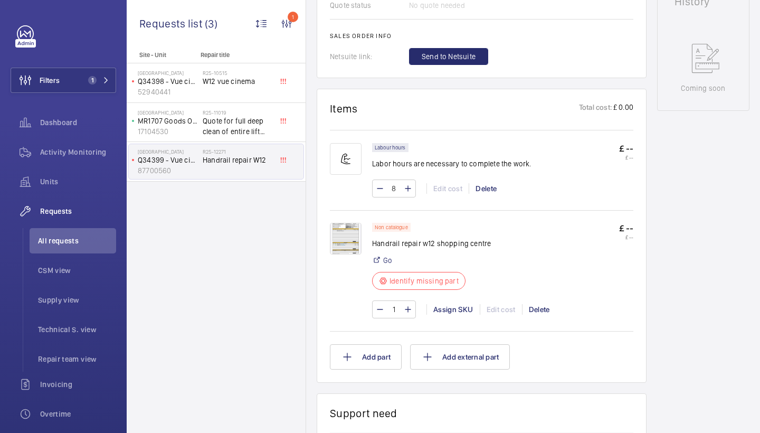
scroll to position [541, 0]
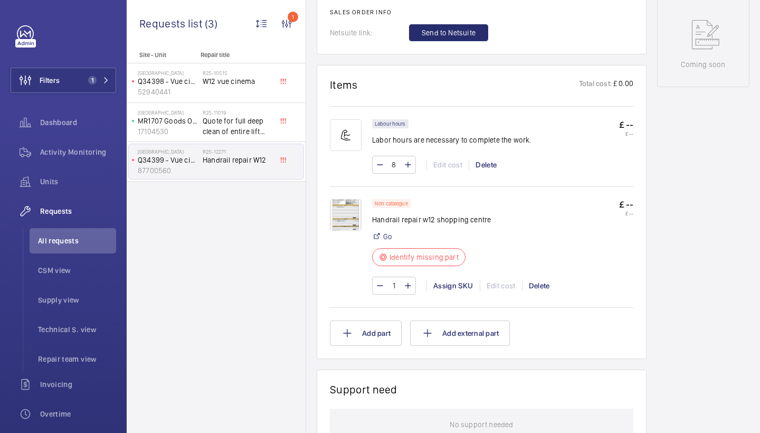
click at [345, 217] on img at bounding box center [346, 215] width 32 height 32
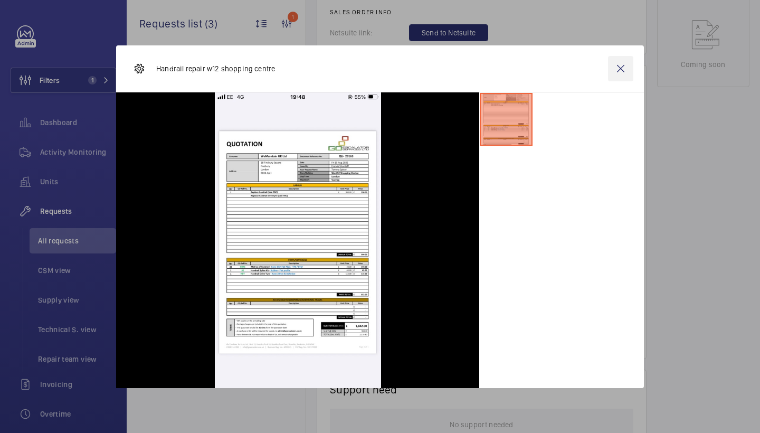
click at [625, 70] on wm-front-icon-button at bounding box center [620, 68] width 25 height 25
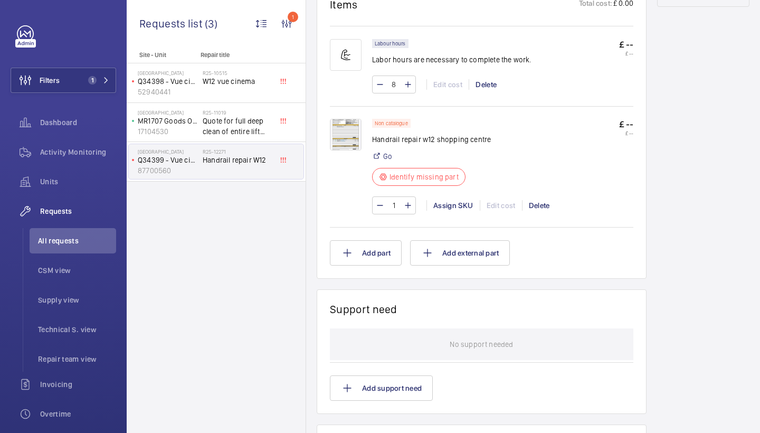
scroll to position [616, 0]
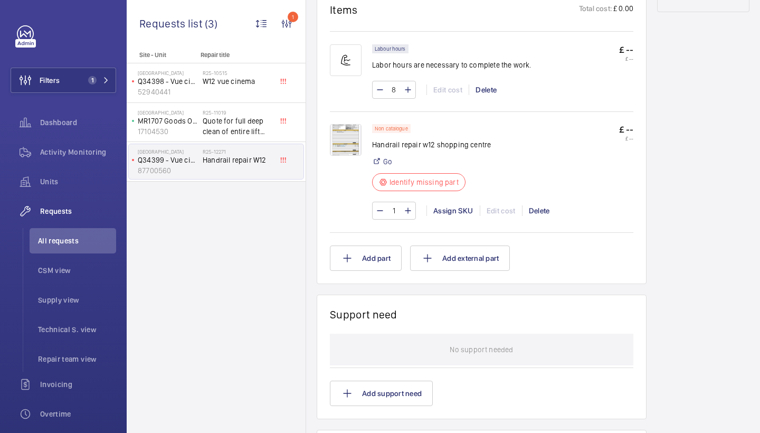
click at [348, 141] on img at bounding box center [346, 140] width 32 height 32
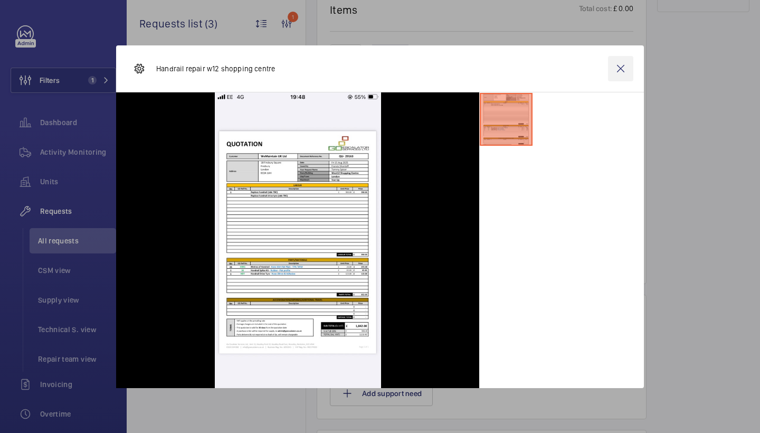
click at [614, 78] on wm-front-icon-button at bounding box center [620, 68] width 25 height 25
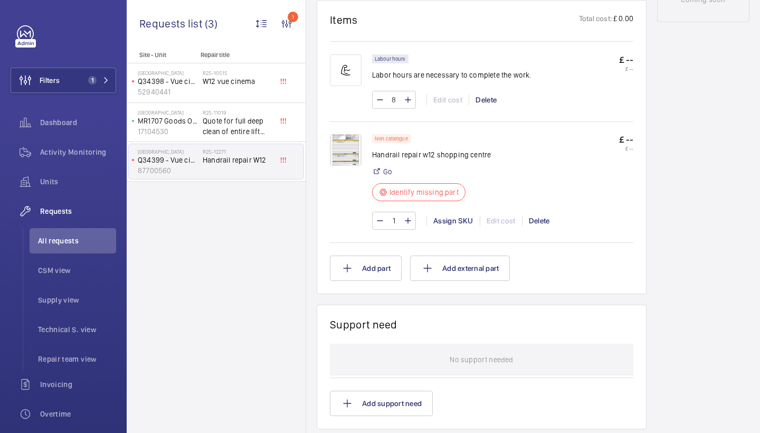
scroll to position [603, 0]
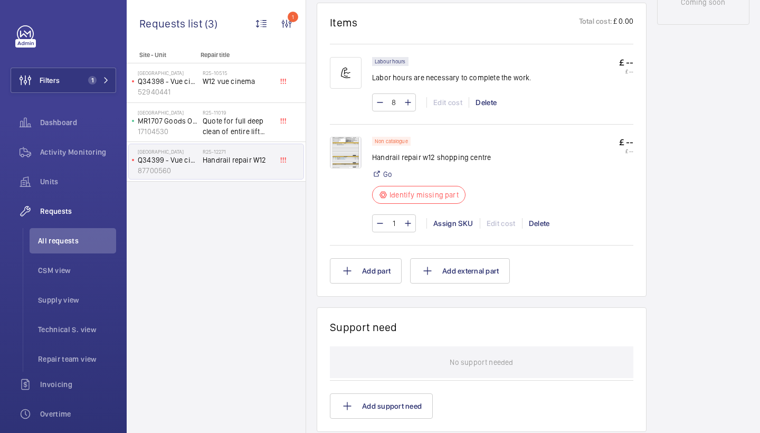
click at [349, 152] on img at bounding box center [346, 153] width 32 height 32
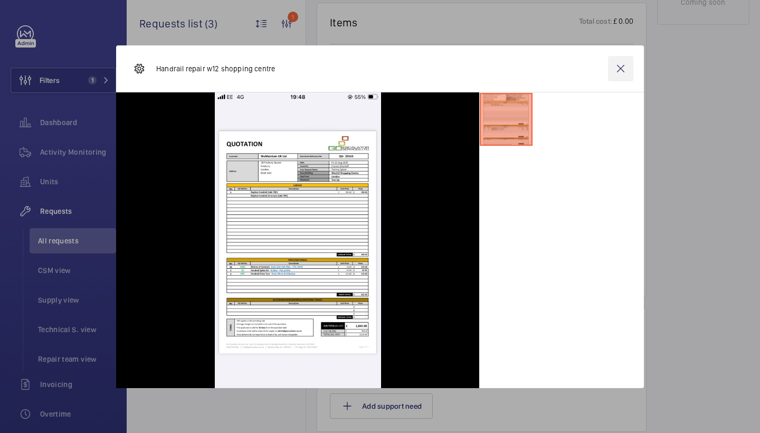
click at [627, 67] on wm-front-icon-button at bounding box center [620, 68] width 25 height 25
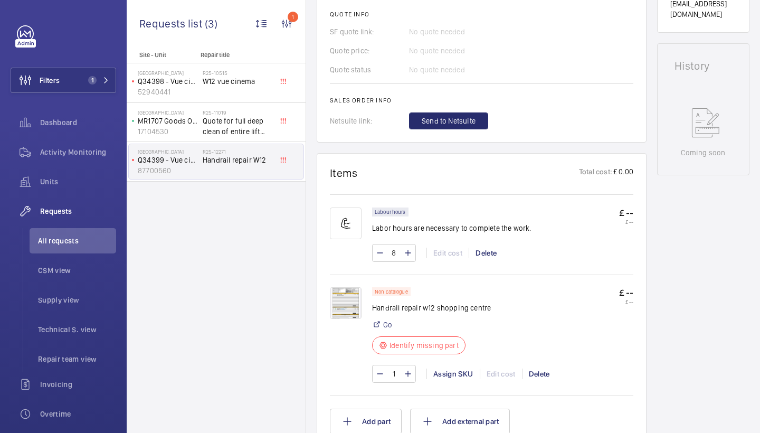
scroll to position [482, 0]
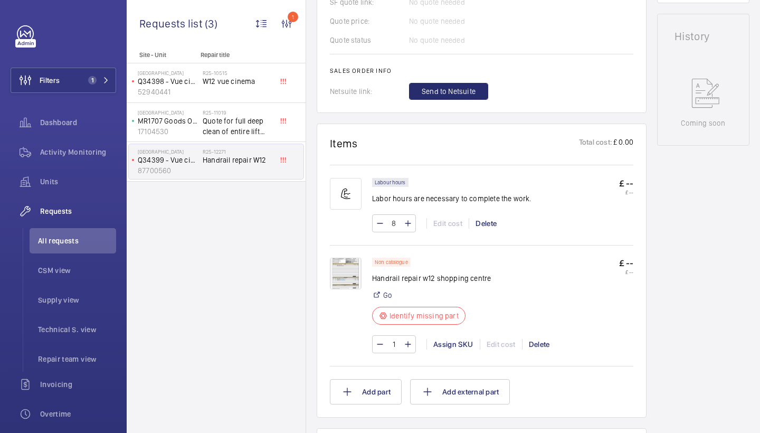
click at [354, 285] on img at bounding box center [346, 274] width 32 height 32
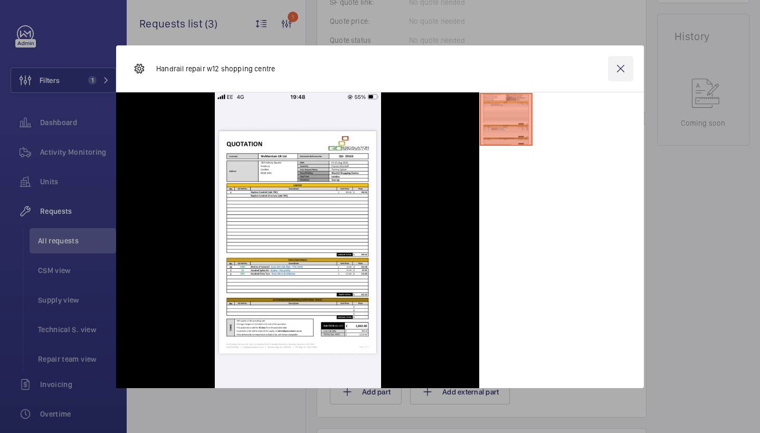
click at [616, 63] on wm-front-icon-button at bounding box center [620, 68] width 25 height 25
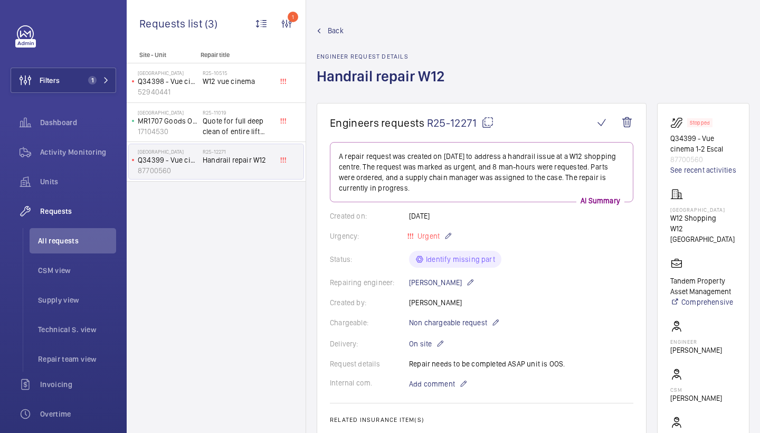
scroll to position [0, 0]
click at [340, 32] on span "Back" at bounding box center [336, 30] width 16 height 11
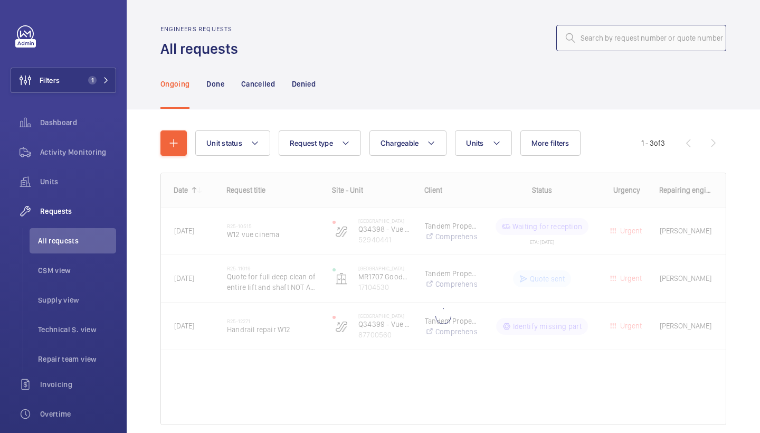
click at [652, 36] on input "text" at bounding box center [641, 38] width 170 height 26
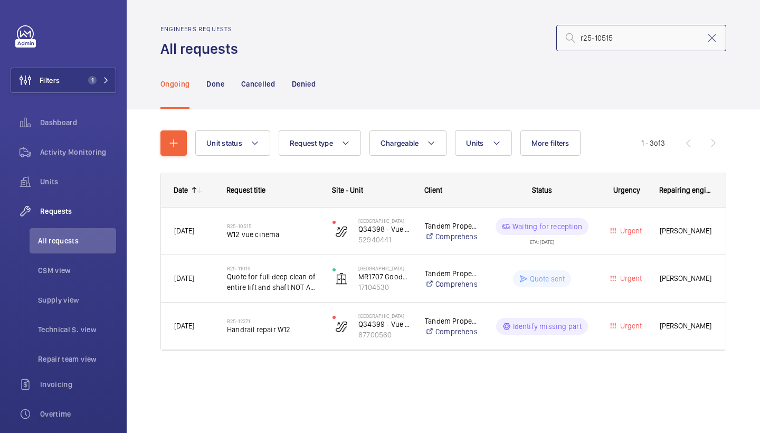
type input "r25-10515"
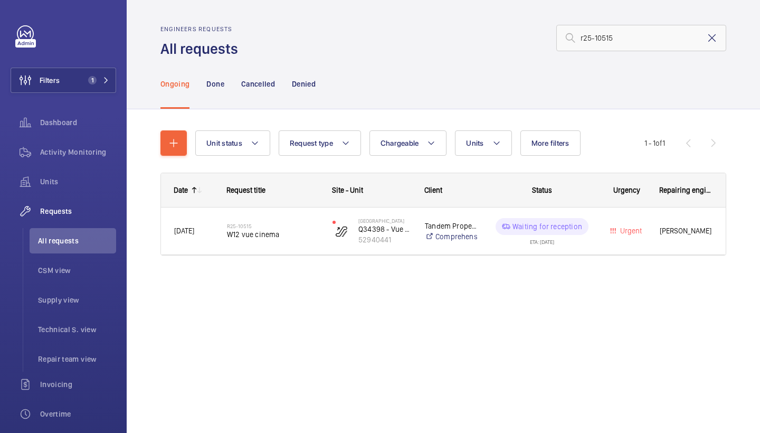
click at [710, 39] on mat-icon at bounding box center [712, 38] width 13 height 13
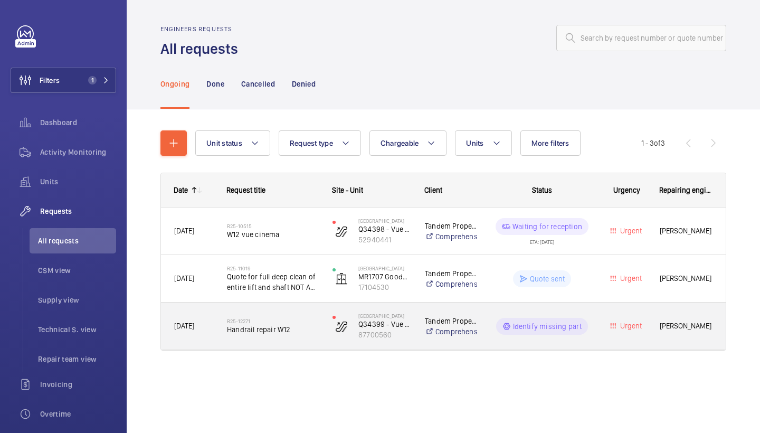
click at [259, 331] on span "Handrail repair W12" at bounding box center [273, 329] width 92 height 11
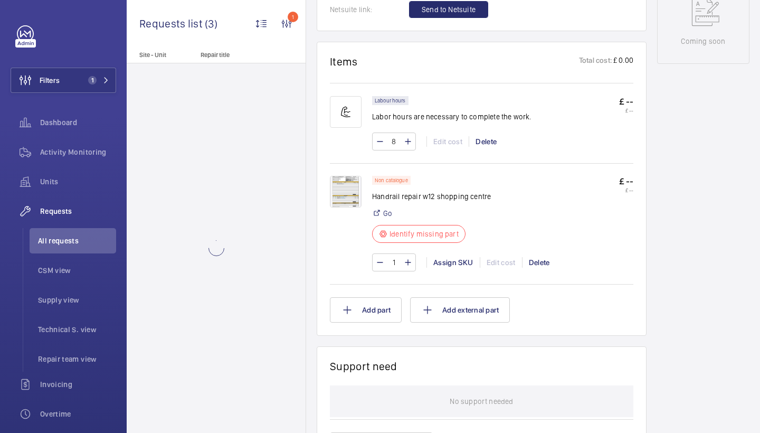
scroll to position [618, 0]
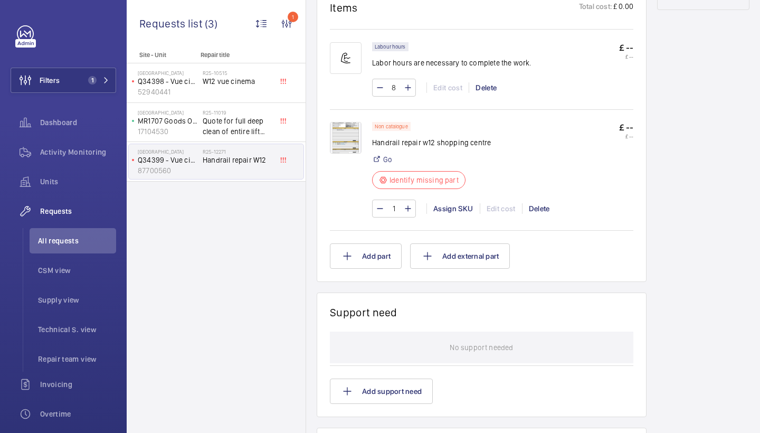
click at [344, 130] on img at bounding box center [346, 138] width 32 height 32
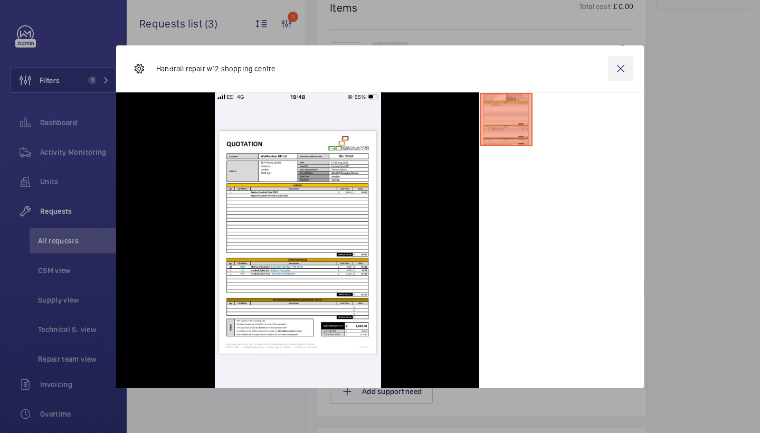
click at [622, 69] on wm-front-icon-button at bounding box center [620, 68] width 25 height 25
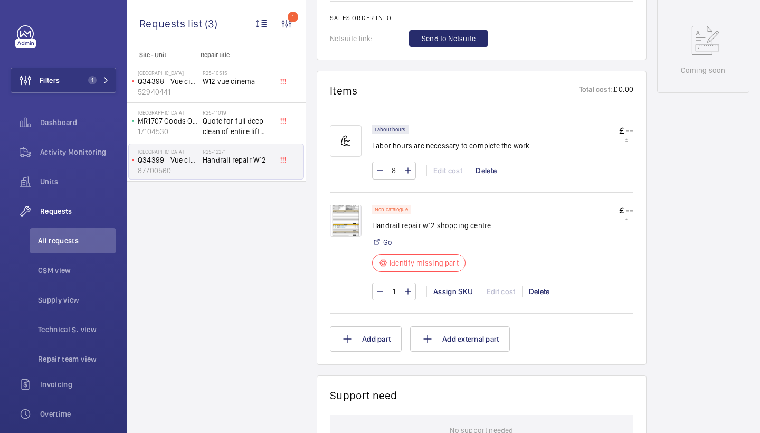
scroll to position [536, 0]
click at [343, 215] on img at bounding box center [346, 220] width 32 height 32
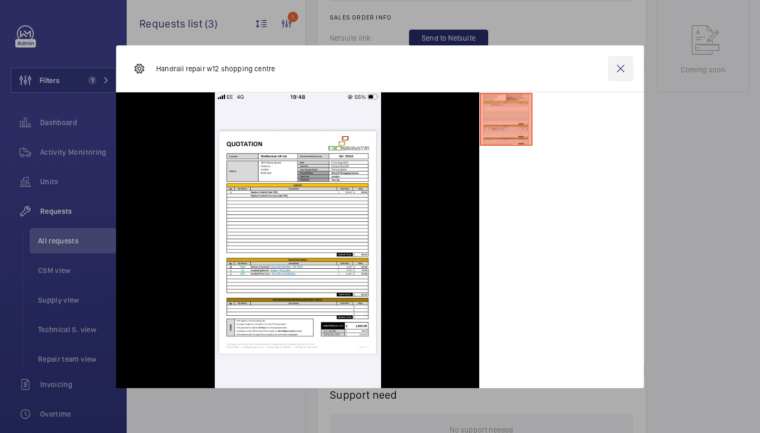
click at [621, 66] on wm-front-icon-button at bounding box center [620, 68] width 25 height 25
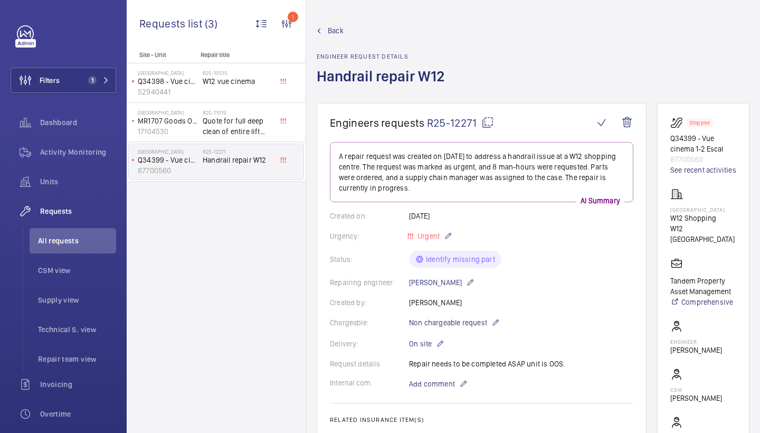
scroll to position [-1, 0]
click at [491, 124] on mat-icon at bounding box center [487, 122] width 13 height 13
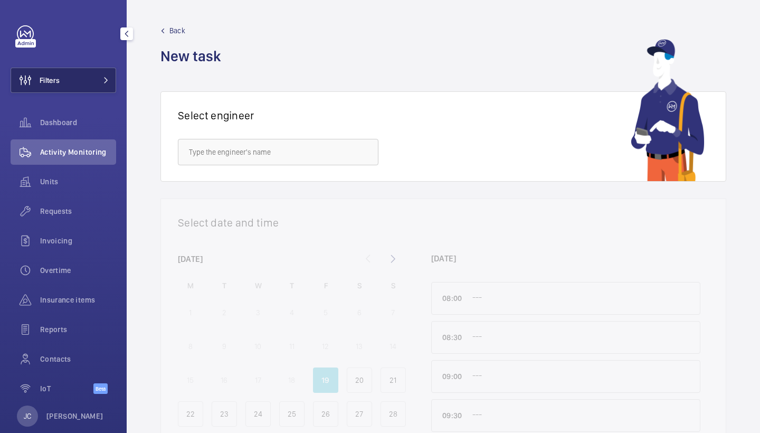
click at [94, 78] on button "Filters" at bounding box center [64, 80] width 106 height 25
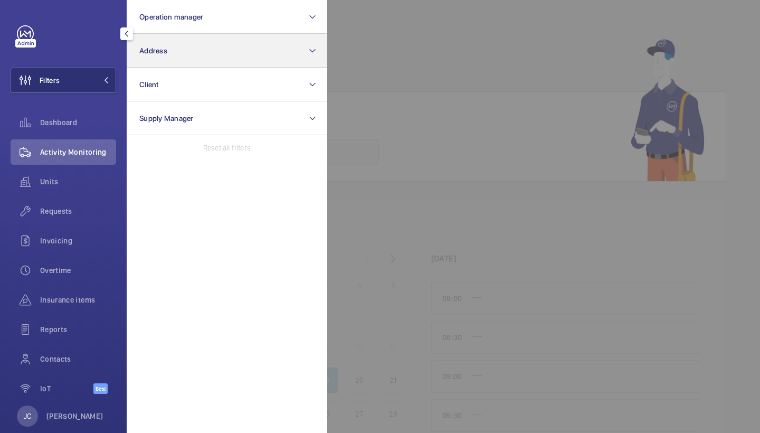
click at [178, 55] on button "Address" at bounding box center [227, 51] width 201 height 34
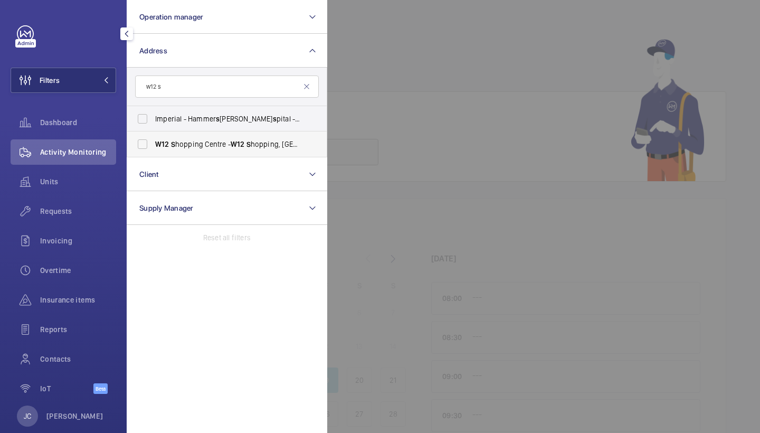
type input "w12 s"
click at [244, 142] on span "W12 S hopping Centre - [GEOGRAPHIC_DATA] 8PP" at bounding box center [227, 144] width 145 height 11
click at [153, 142] on input "W12 S hopping Centre - [GEOGRAPHIC_DATA] 8PP" at bounding box center [142, 144] width 21 height 21
checkbox input "true"
click at [50, 185] on span "Units" at bounding box center [78, 181] width 76 height 11
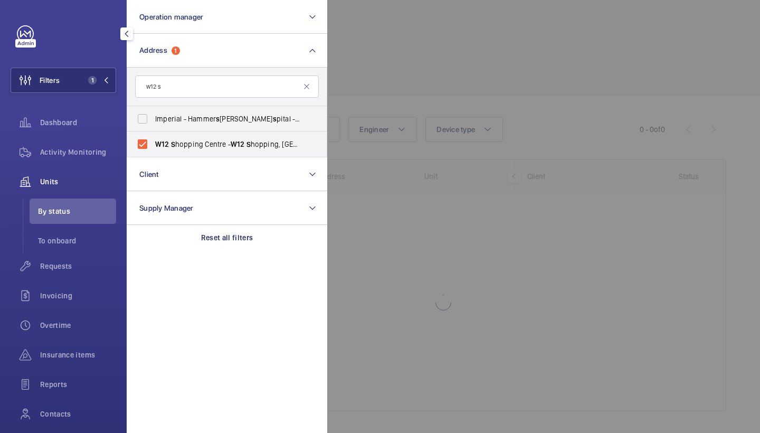
click at [378, 97] on div at bounding box center [707, 216] width 760 height 433
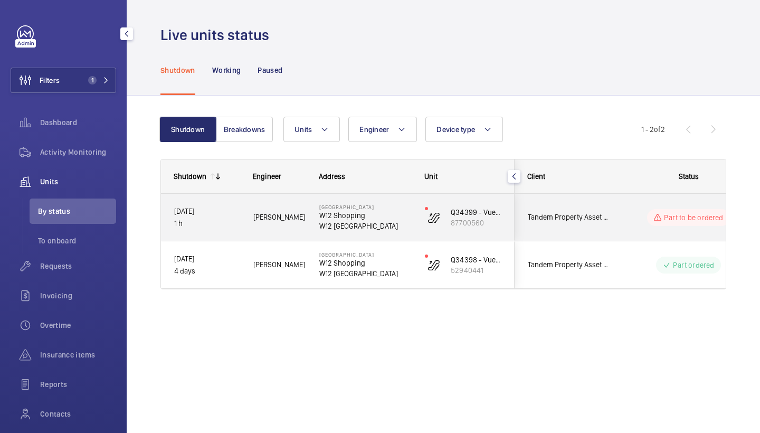
click at [365, 260] on p "W12 Shopping" at bounding box center [365, 263] width 92 height 11
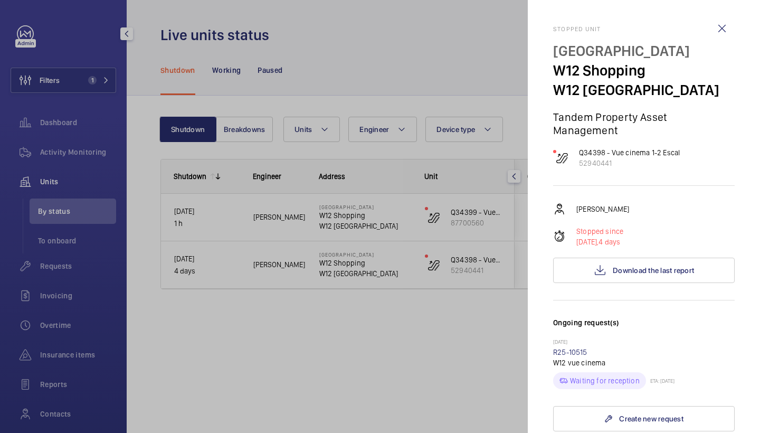
click at [432, 273] on div at bounding box center [380, 216] width 760 height 433
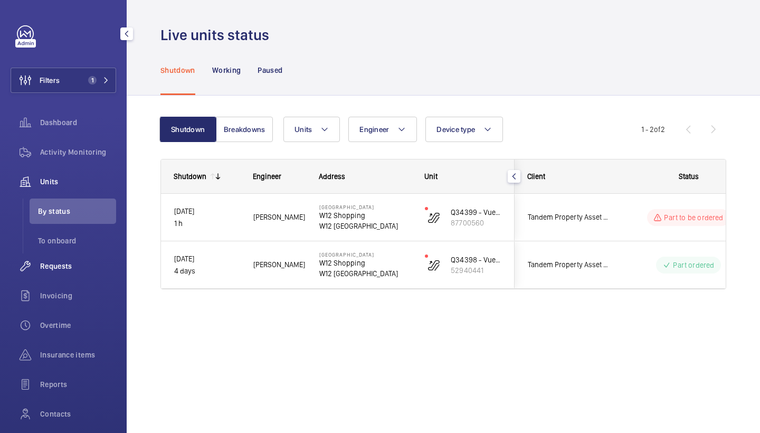
click at [81, 270] on span "Requests" at bounding box center [78, 266] width 76 height 11
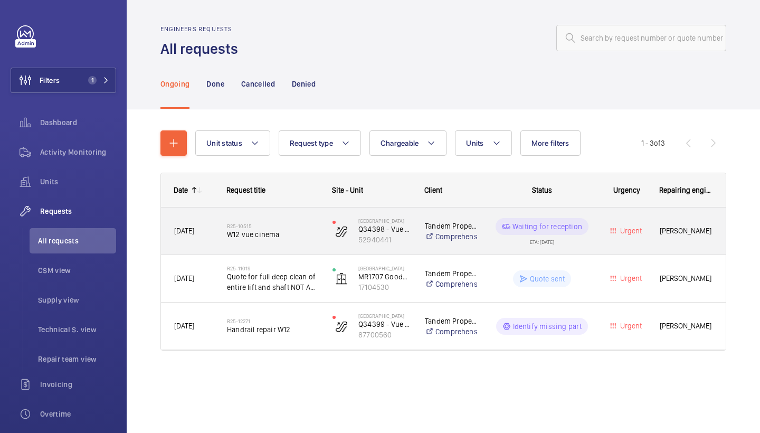
click at [302, 249] on div "R25-10515 W12 vue cinema" at bounding box center [266, 230] width 104 height 47
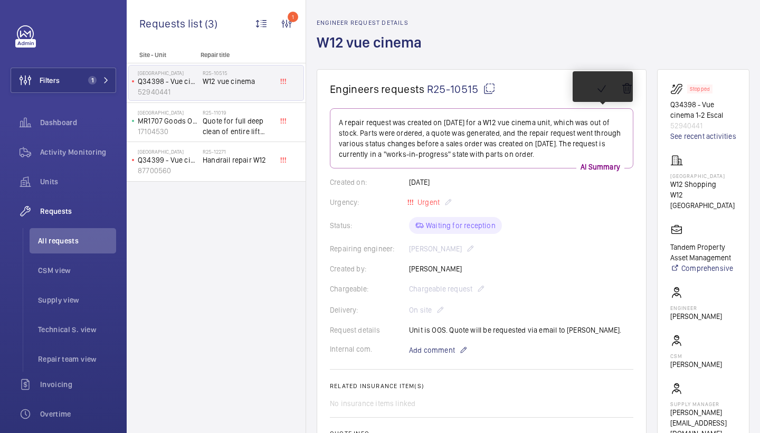
scroll to position [35, 0]
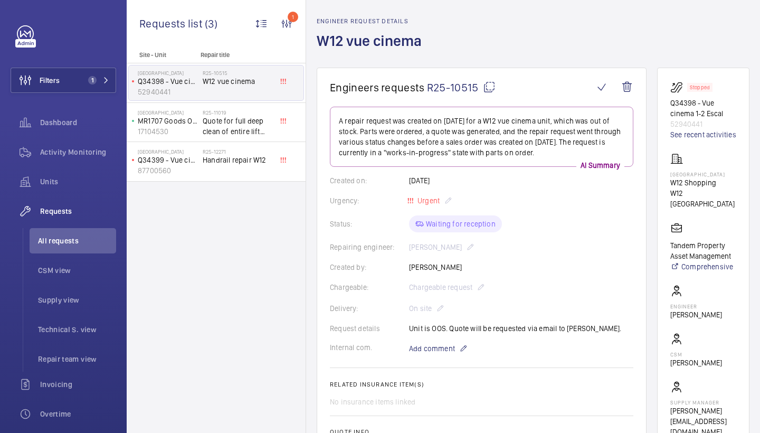
click at [489, 92] on mat-icon at bounding box center [489, 87] width 13 height 13
click at [96, 148] on span "Activity Monitoring" at bounding box center [78, 152] width 76 height 11
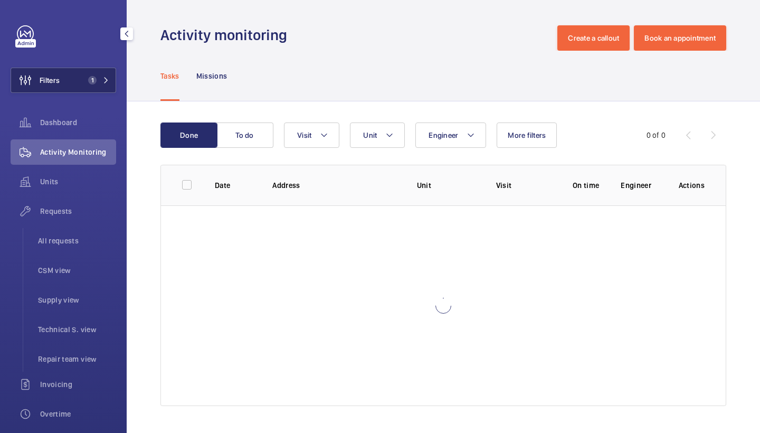
click at [98, 83] on span "1" at bounding box center [96, 80] width 25 height 8
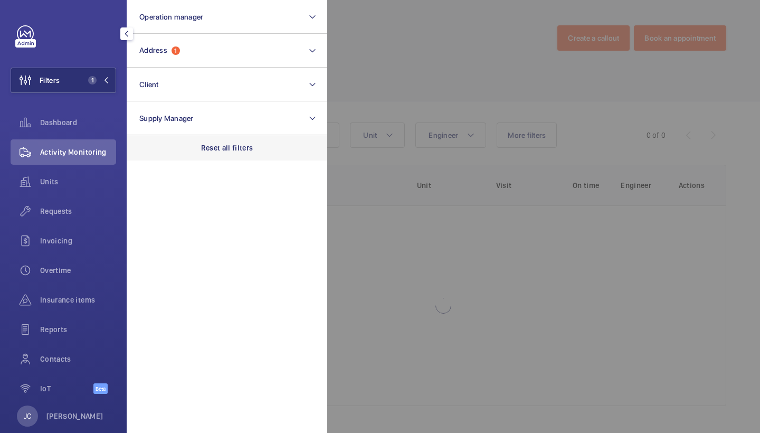
click at [202, 148] on p "Reset all filters" at bounding box center [227, 147] width 52 height 11
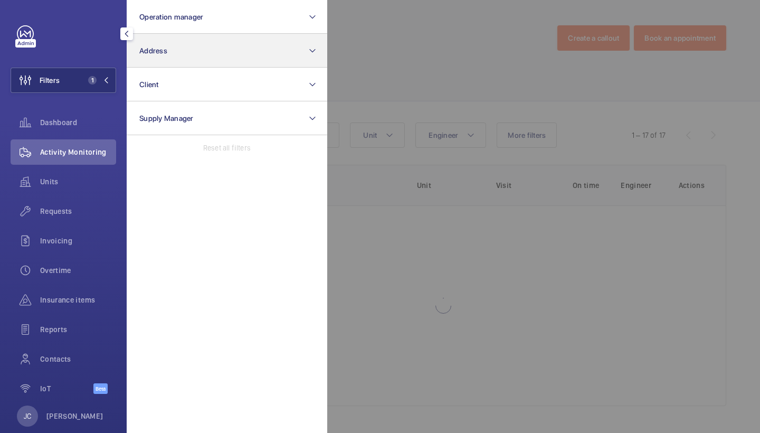
click at [224, 56] on button "Address" at bounding box center [227, 51] width 201 height 34
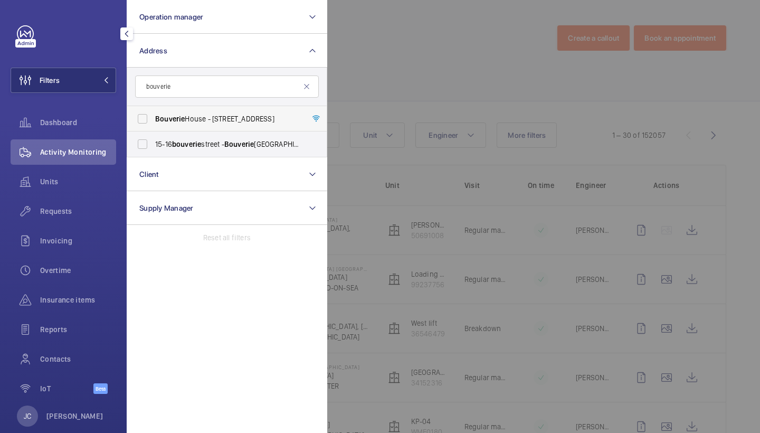
type input "bouverie"
click at [218, 116] on span "Bouverie House - 154-160 Fleet Street, LONDON EC4A 2DQ" at bounding box center [227, 118] width 145 height 11
click at [153, 116] on input "Bouverie House - 154-160 Fleet Street, LONDON EC4A 2DQ" at bounding box center [142, 118] width 21 height 21
checkbox input "true"
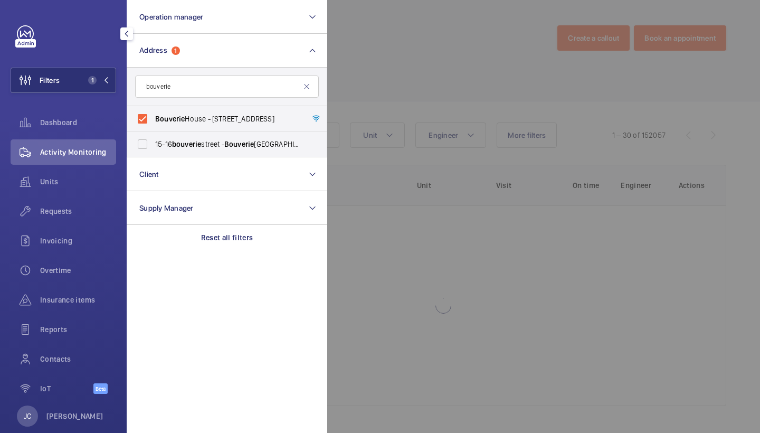
click at [360, 101] on div at bounding box center [707, 216] width 760 height 433
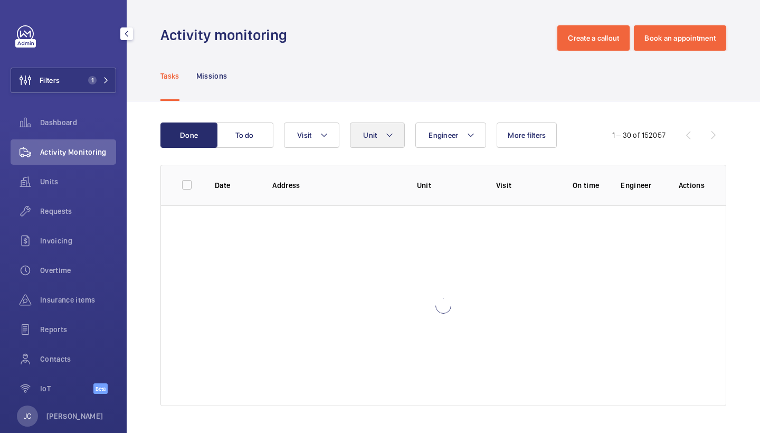
click at [368, 141] on button "Unit" at bounding box center [377, 134] width 55 height 25
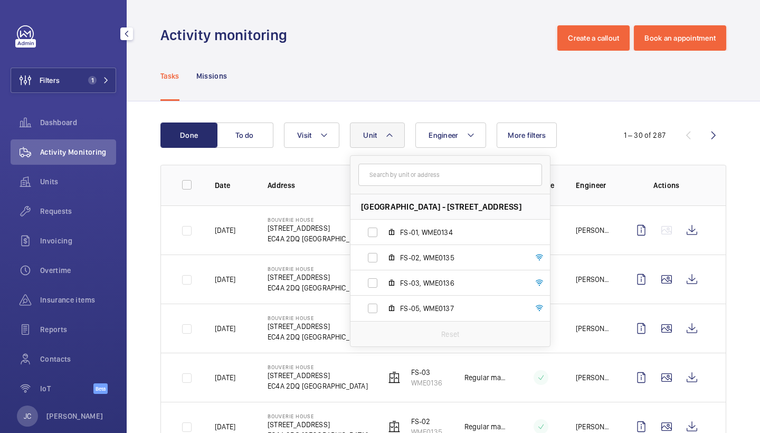
click at [421, 85] on div "Tasks Missions" at bounding box center [443, 76] width 566 height 50
